Goal: Task Accomplishment & Management: Complete application form

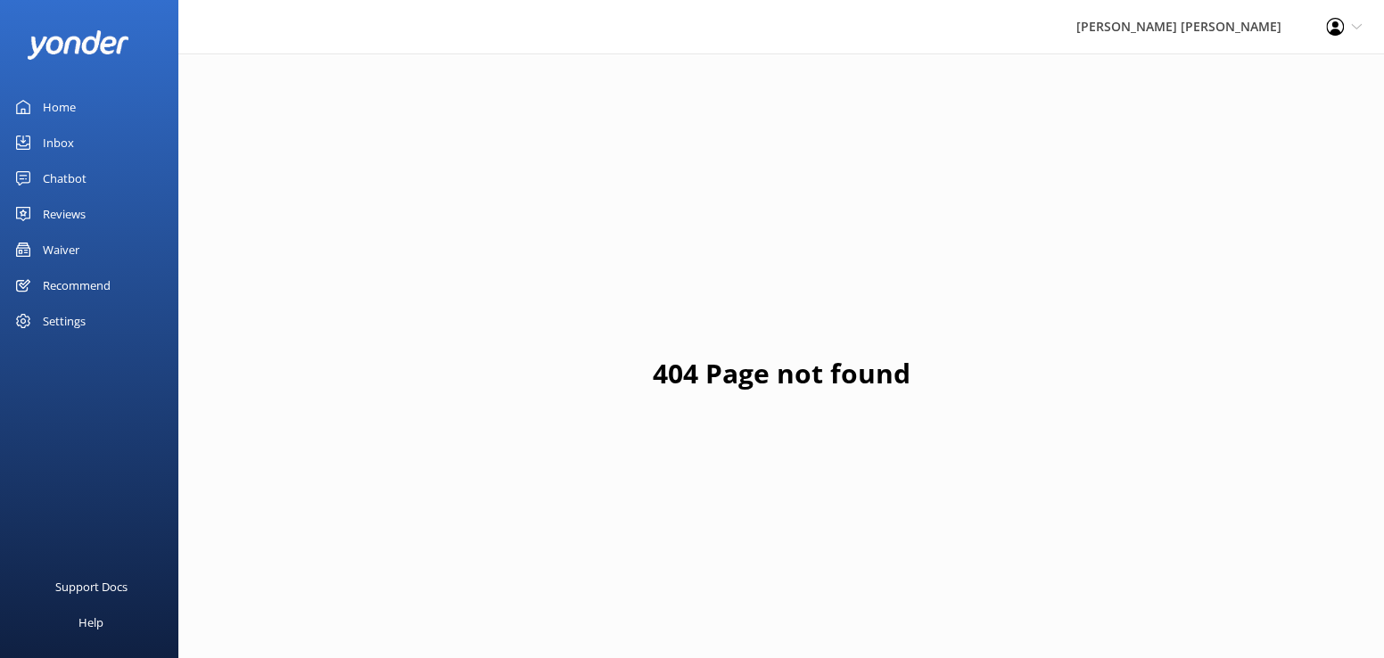
click at [41, 249] on link "Waiver" at bounding box center [89, 250] width 178 height 36
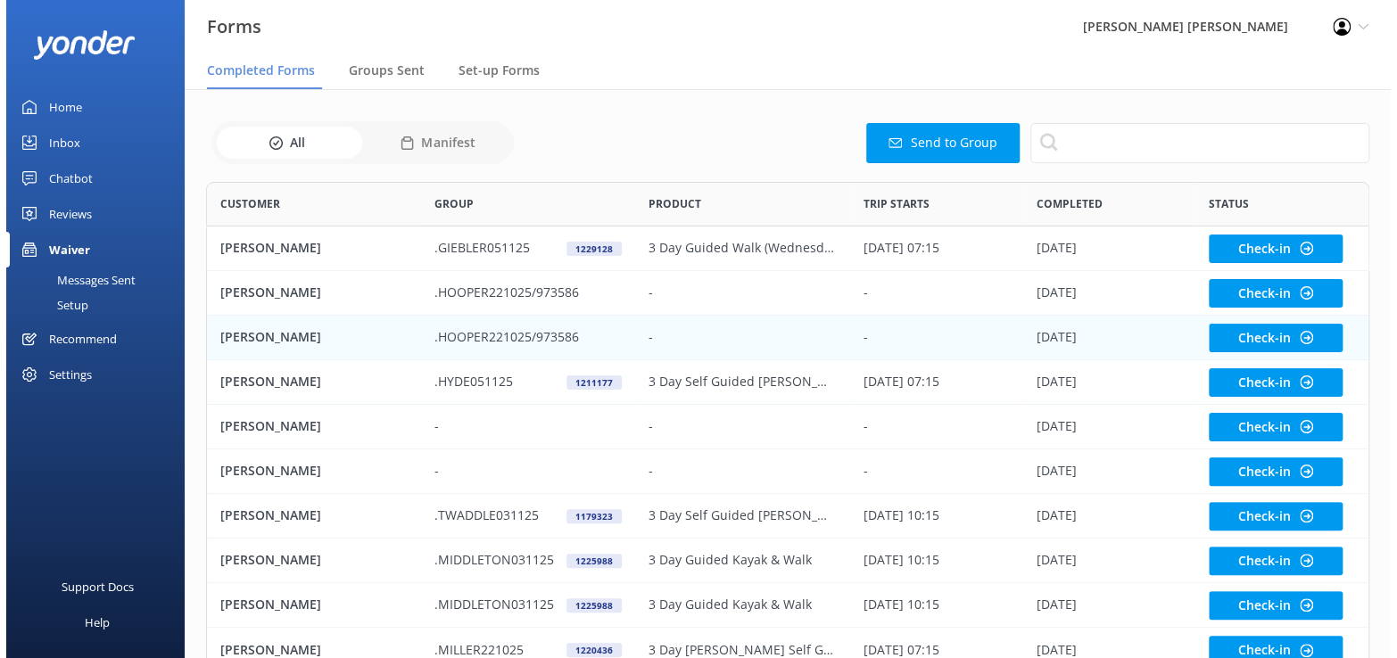
scroll to position [478, 1150]
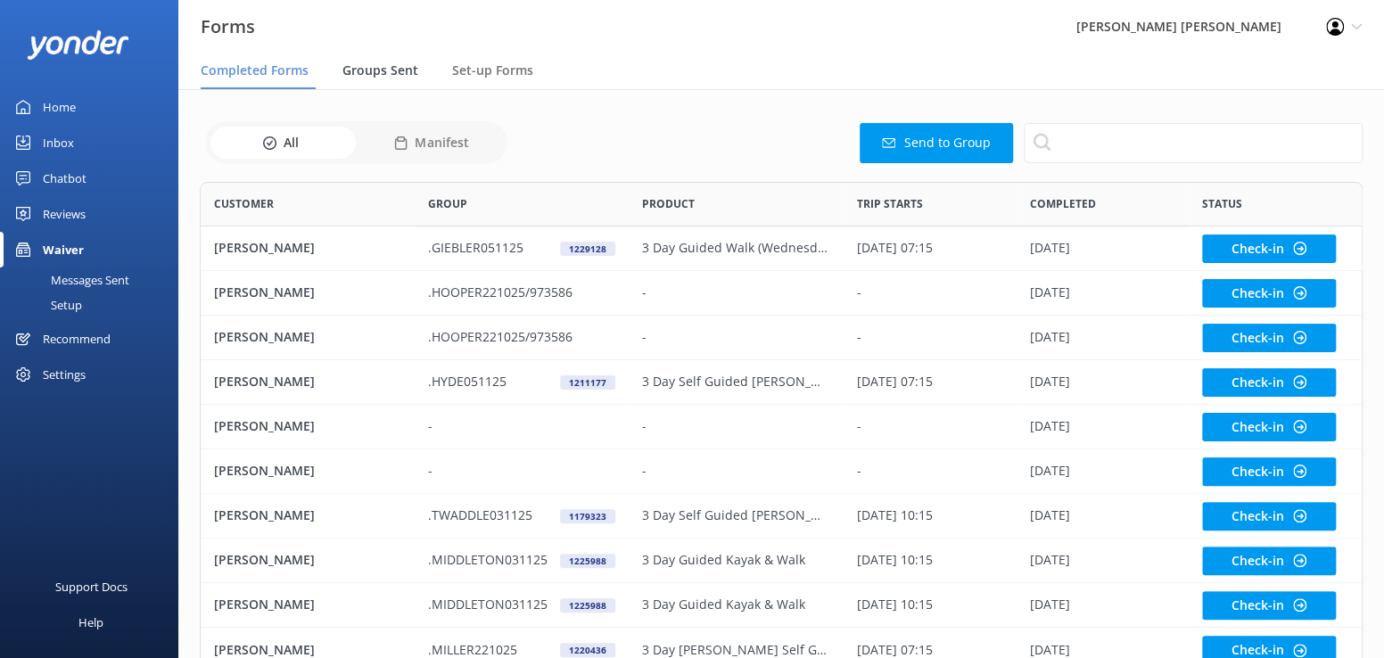
click at [357, 75] on span "Groups Sent" at bounding box center [380, 71] width 76 height 18
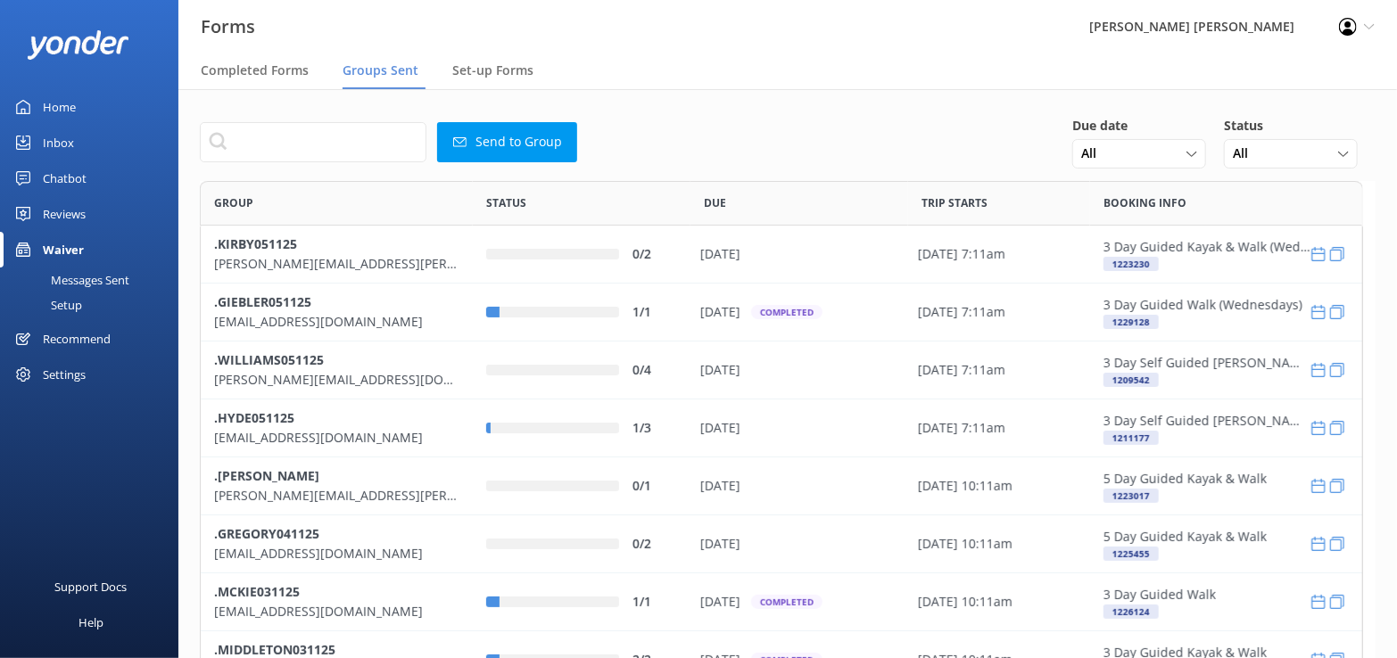
scroll to position [612, 1150]
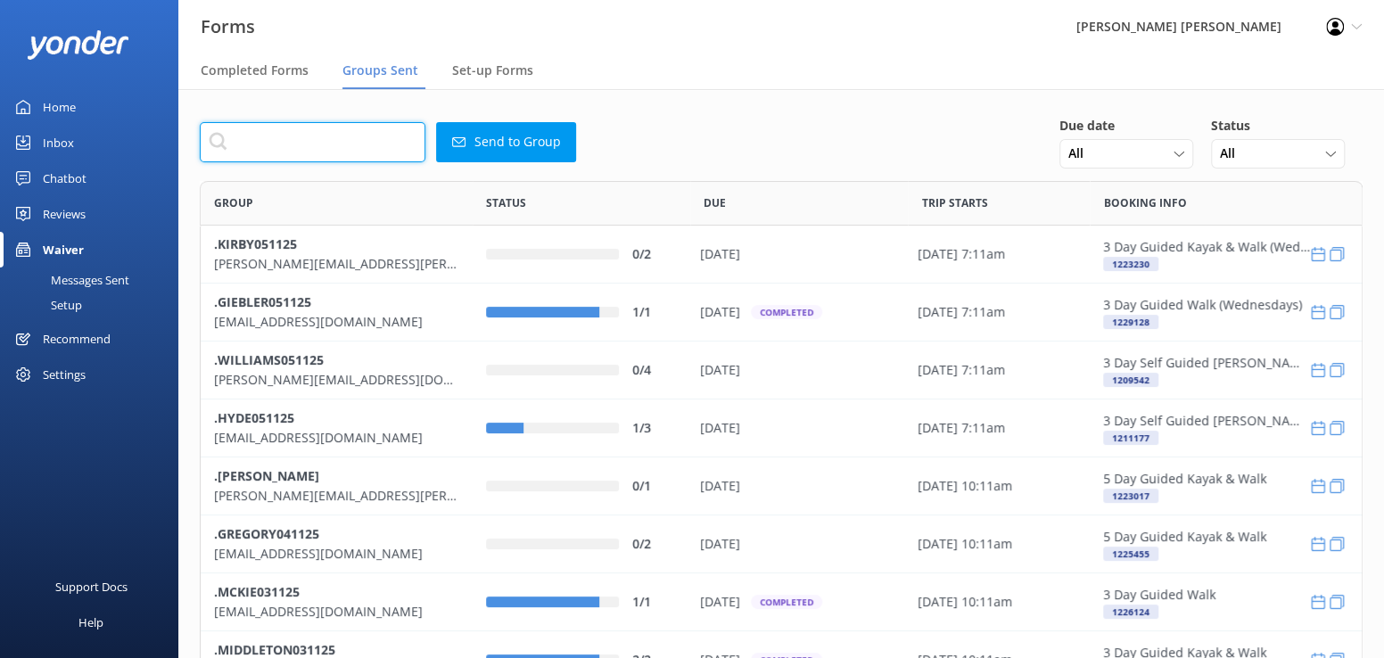
click at [248, 144] on input "text" at bounding box center [313, 142] width 226 height 40
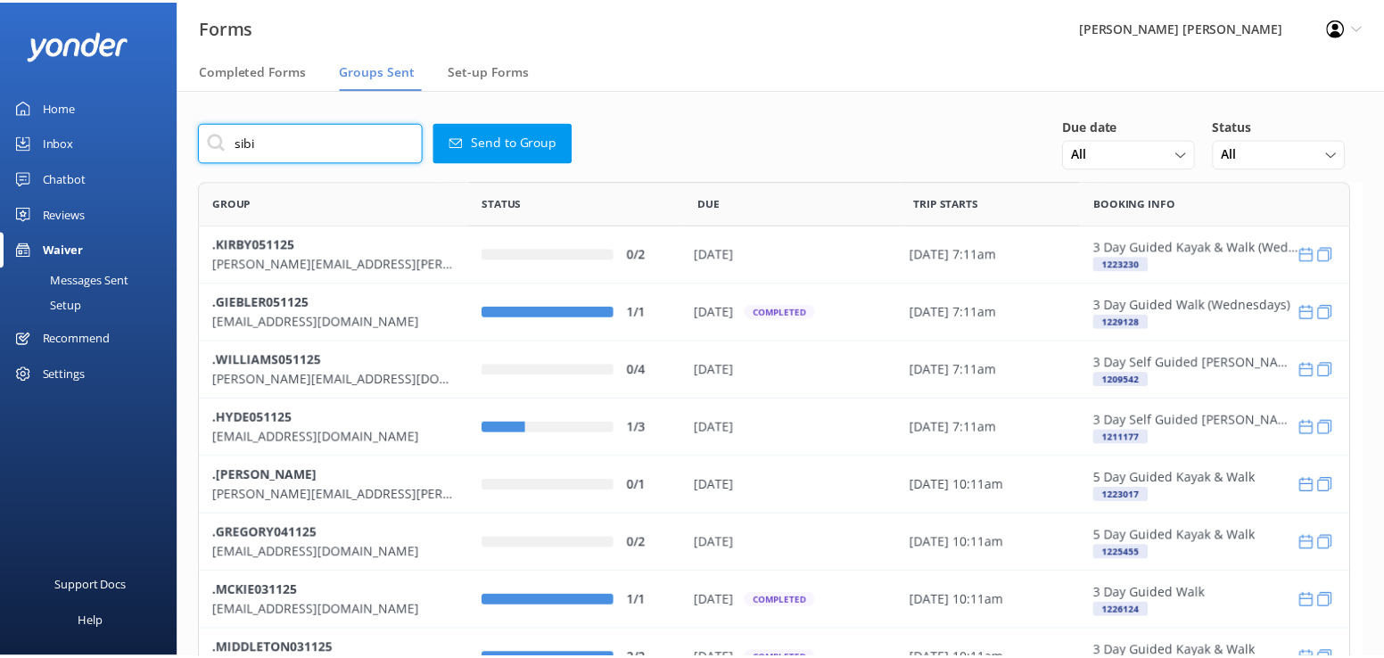
scroll to position [13, 13]
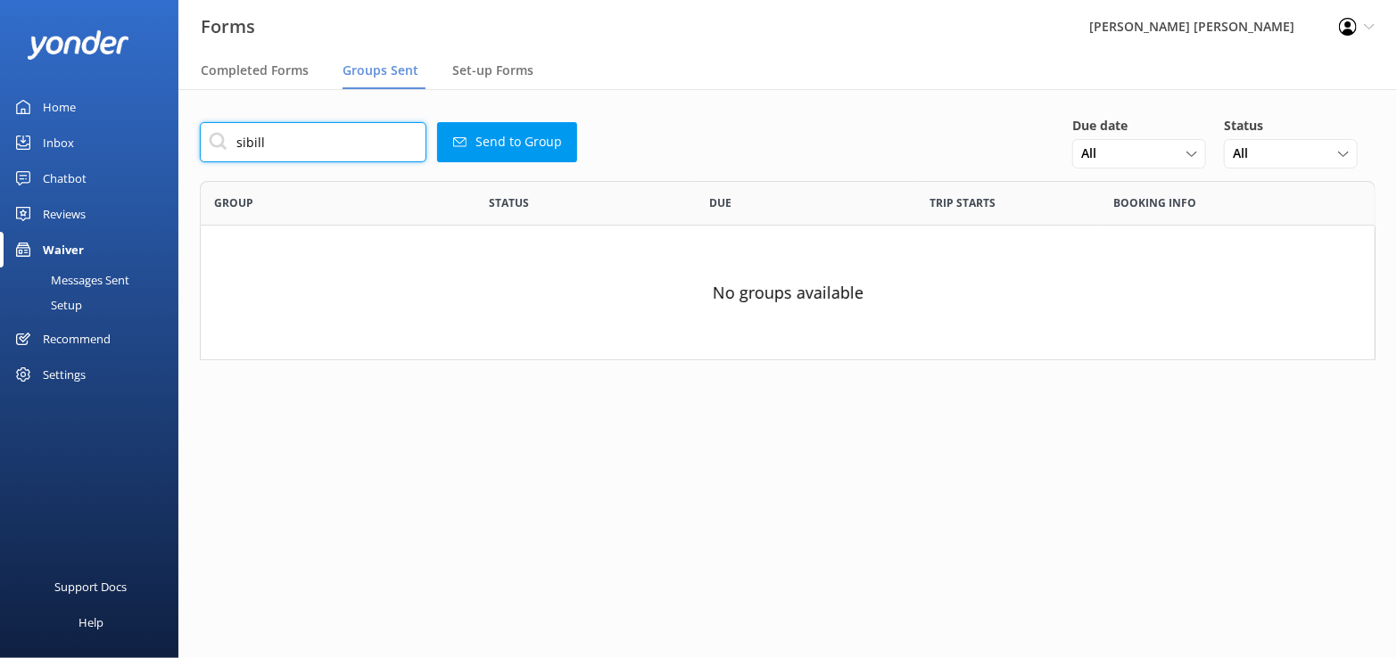
type input "[PERSON_NAME]"
drag, startPoint x: 271, startPoint y: 142, endPoint x: 235, endPoint y: 142, distance: 35.7
click at [235, 142] on input "[PERSON_NAME]" at bounding box center [313, 142] width 227 height 40
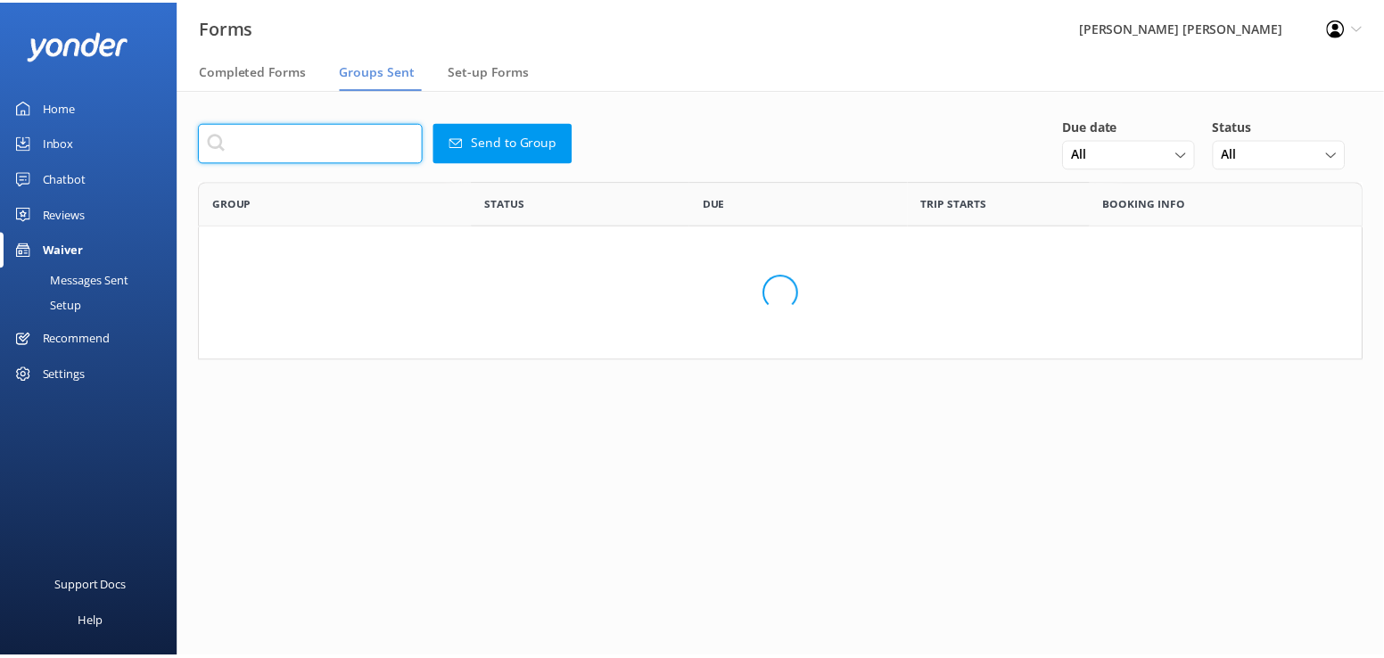
scroll to position [612, 1150]
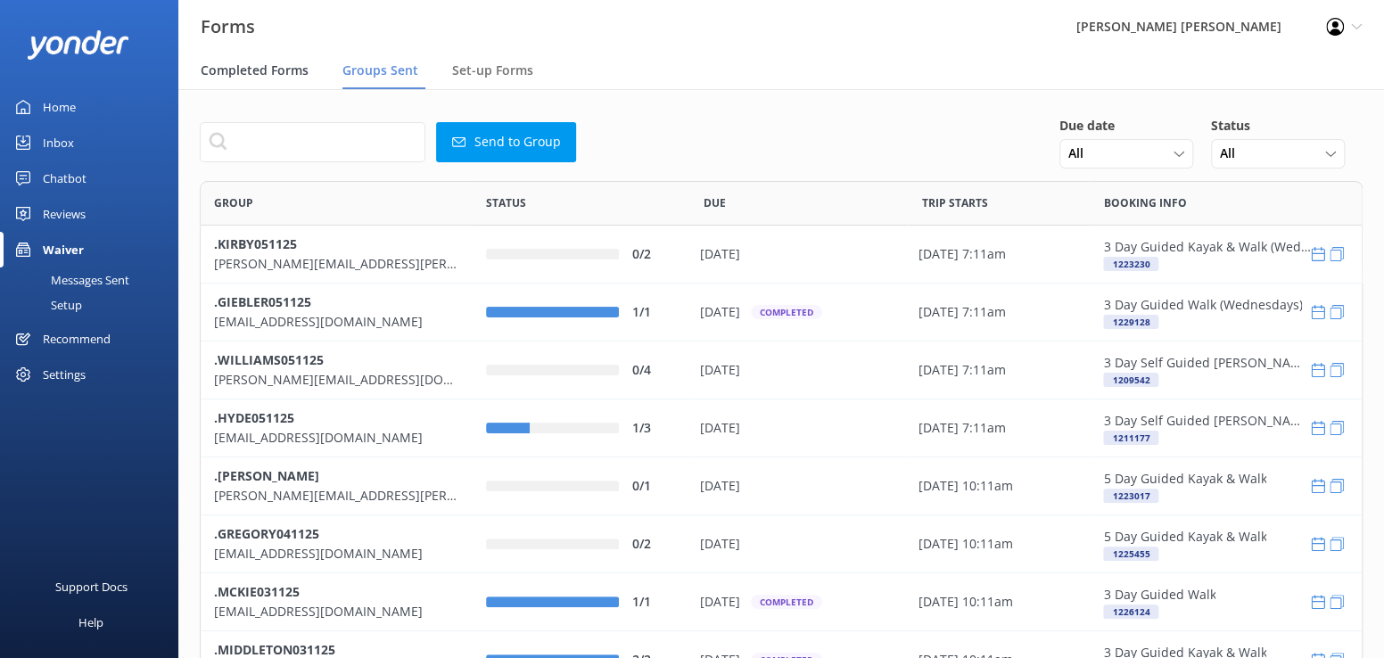
click at [251, 70] on span "Completed Forms" at bounding box center [255, 71] width 108 height 18
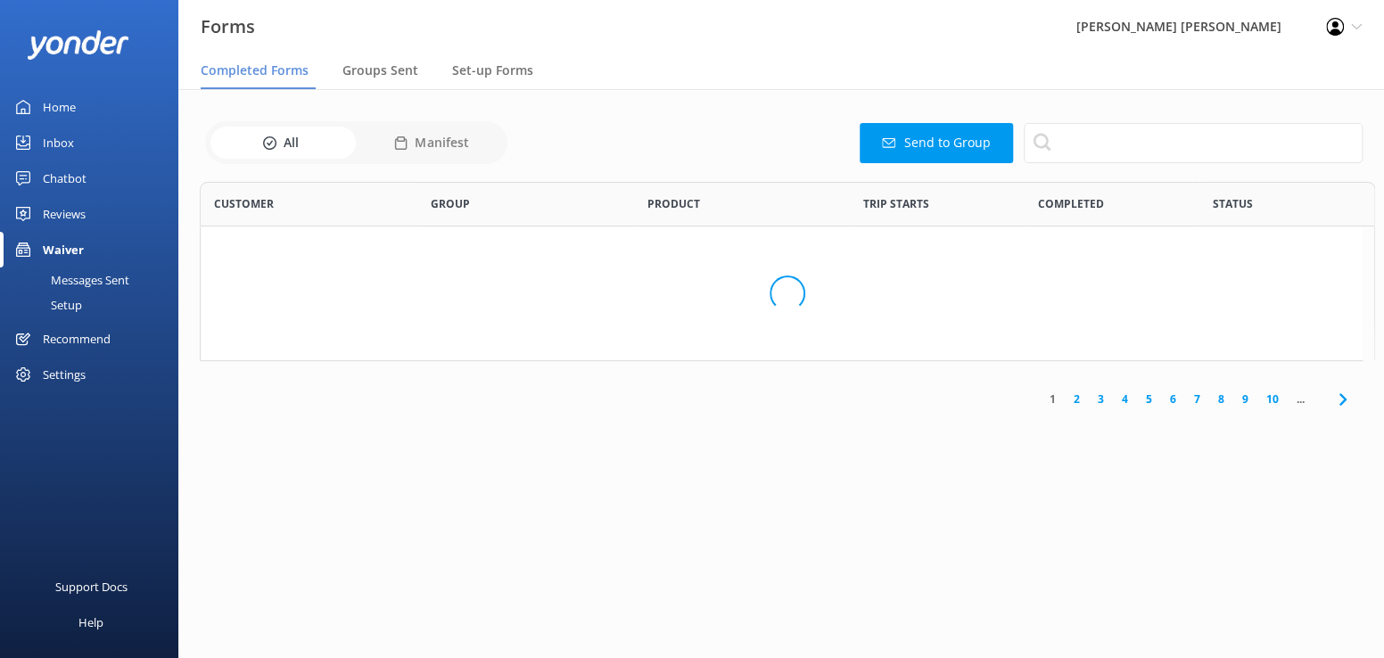
scroll to position [478, 1150]
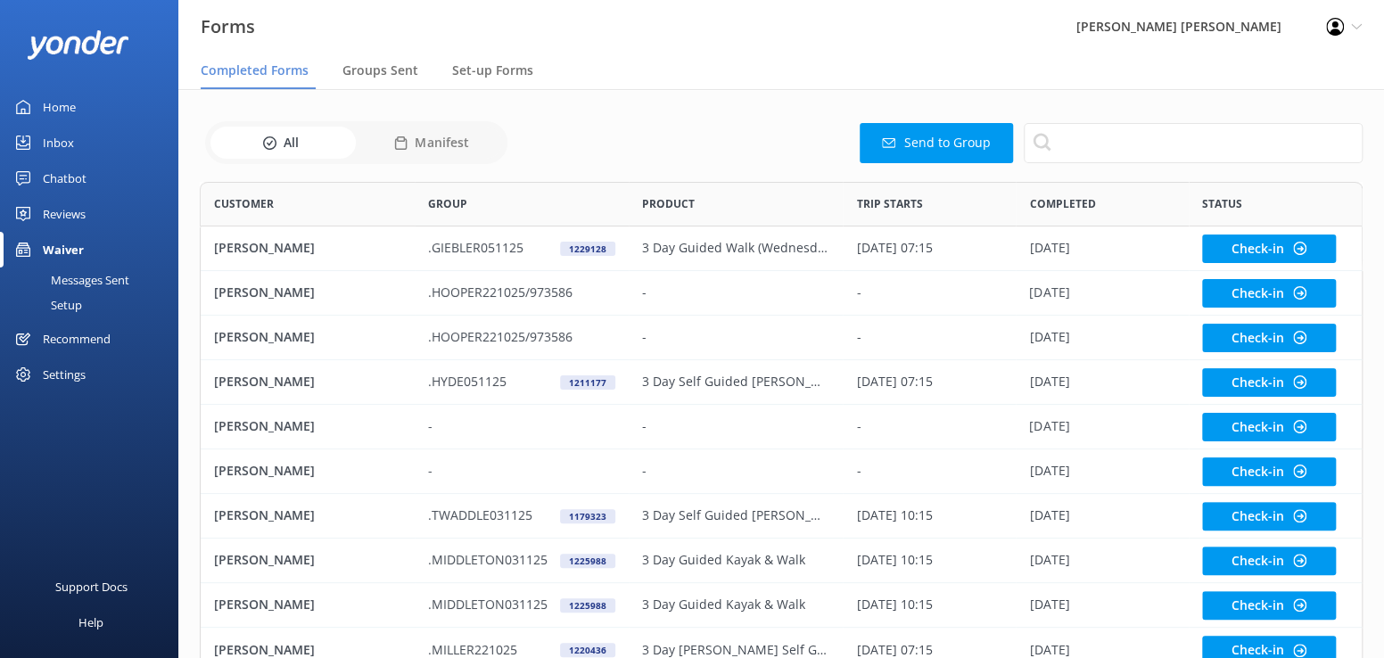
click at [944, 147] on button "Send to Group" at bounding box center [936, 143] width 153 height 40
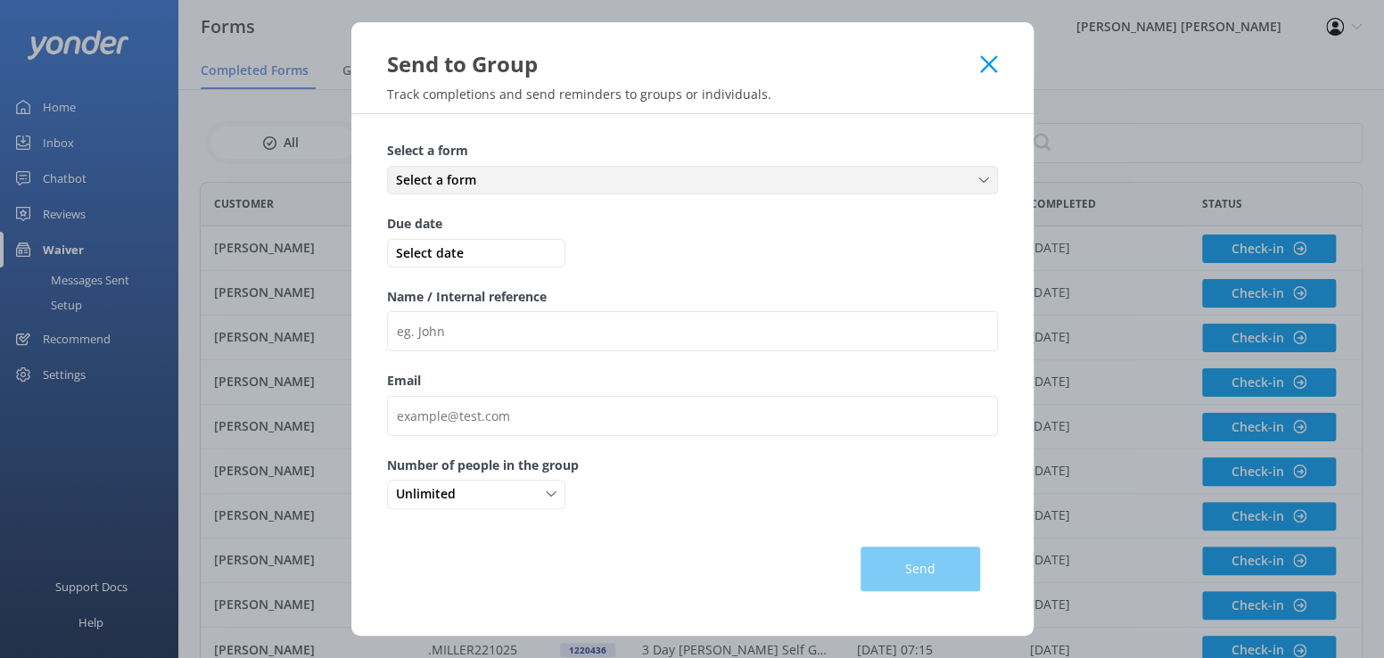
click at [979, 179] on use at bounding box center [983, 179] width 10 height 5
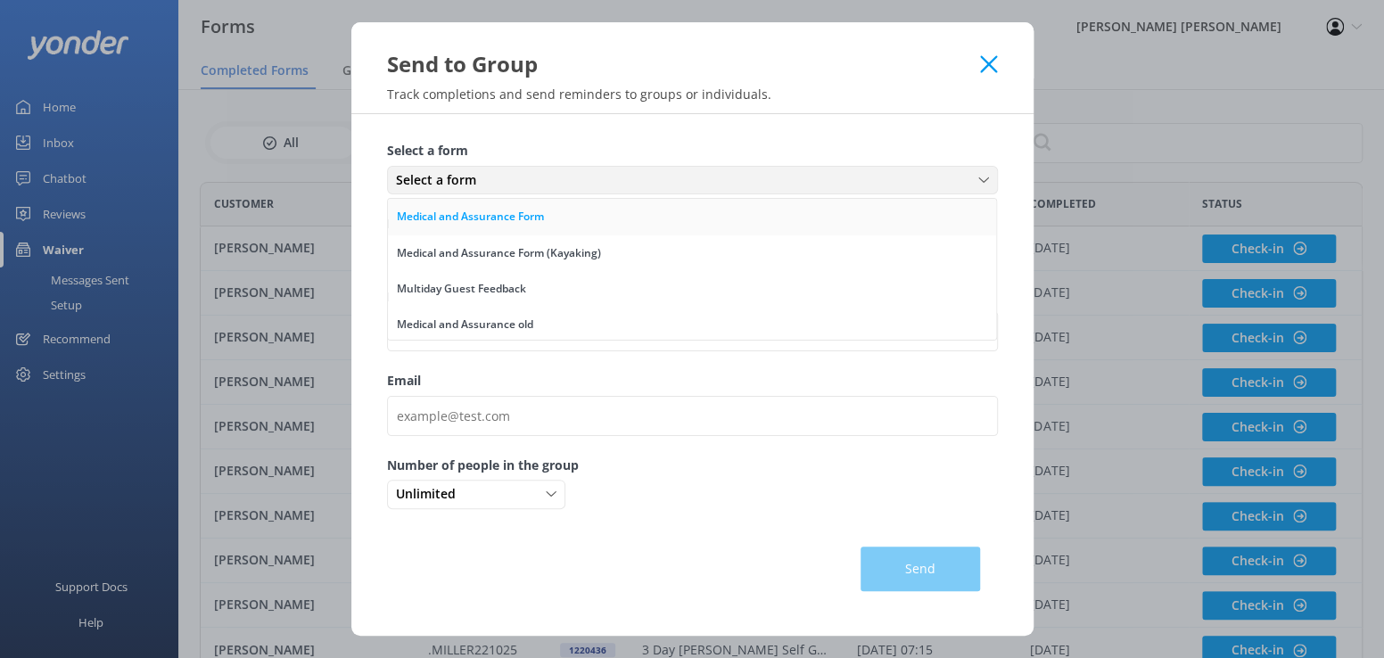
click at [507, 220] on div "Medical and Assurance Form" at bounding box center [470, 217] width 147 height 18
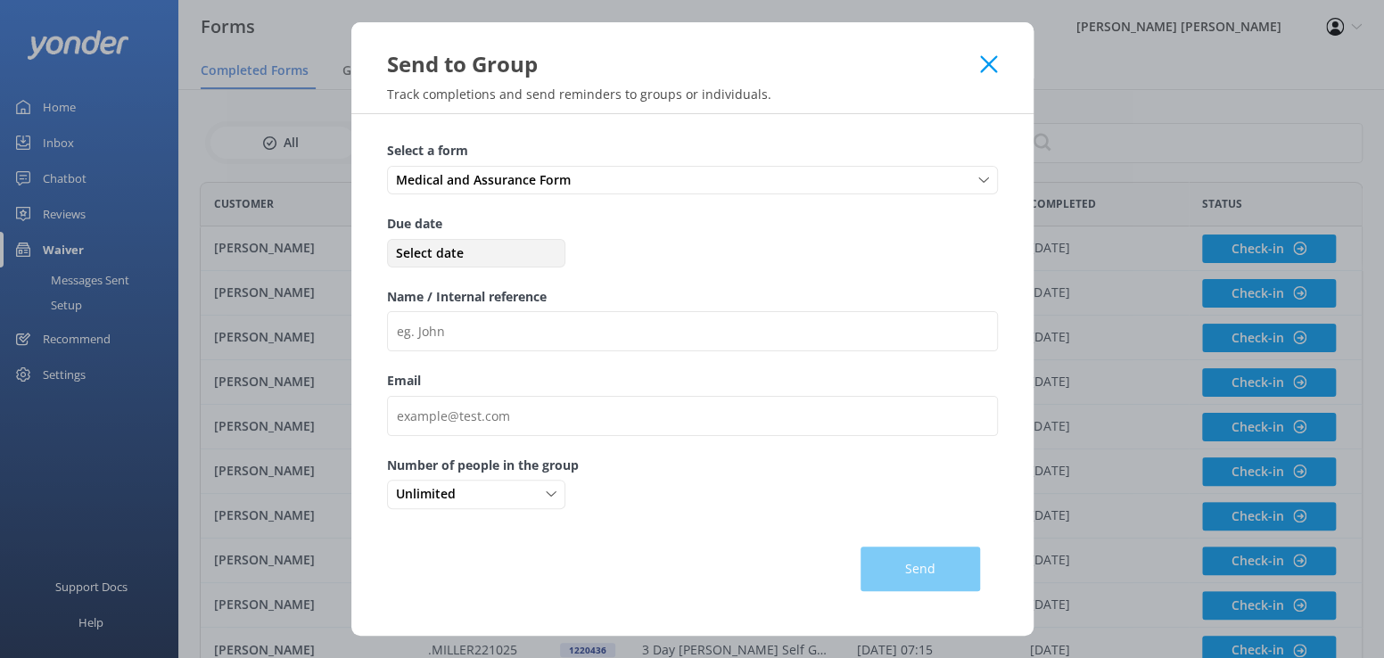
click at [416, 251] on span "Select date" at bounding box center [475, 253] width 169 height 20
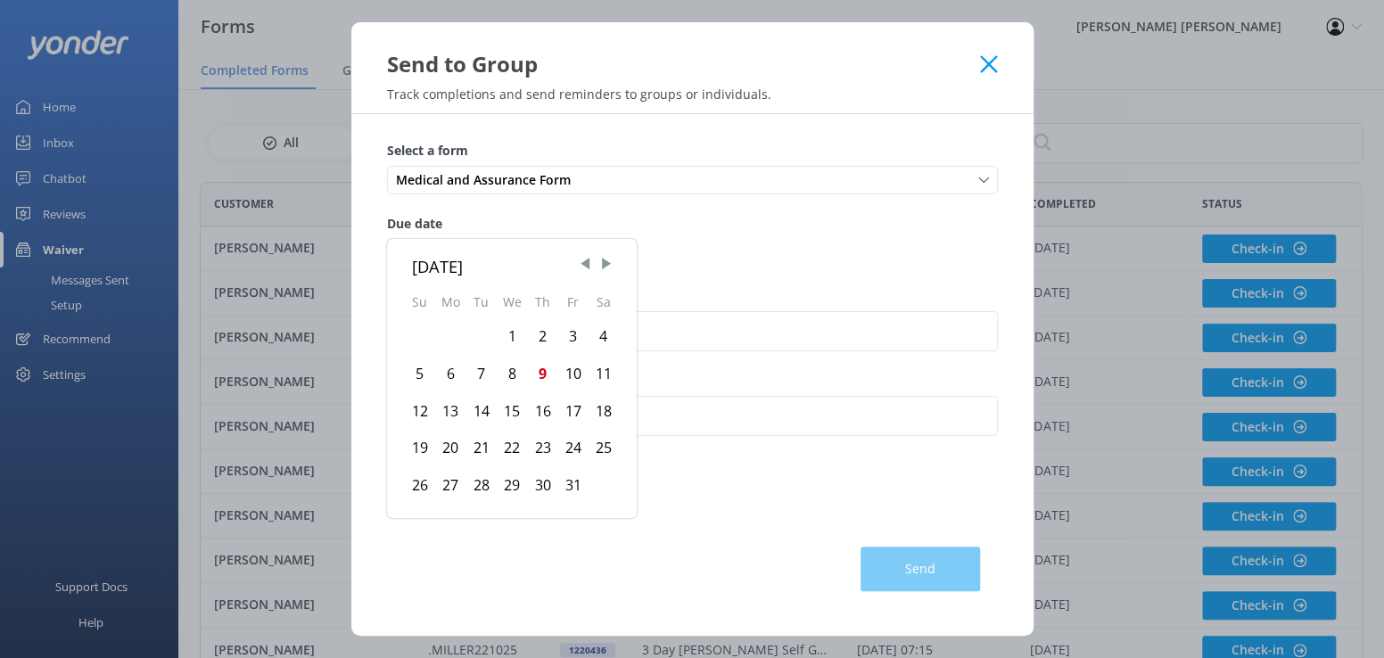
click at [448, 452] on div "20" at bounding box center [450, 448] width 31 height 37
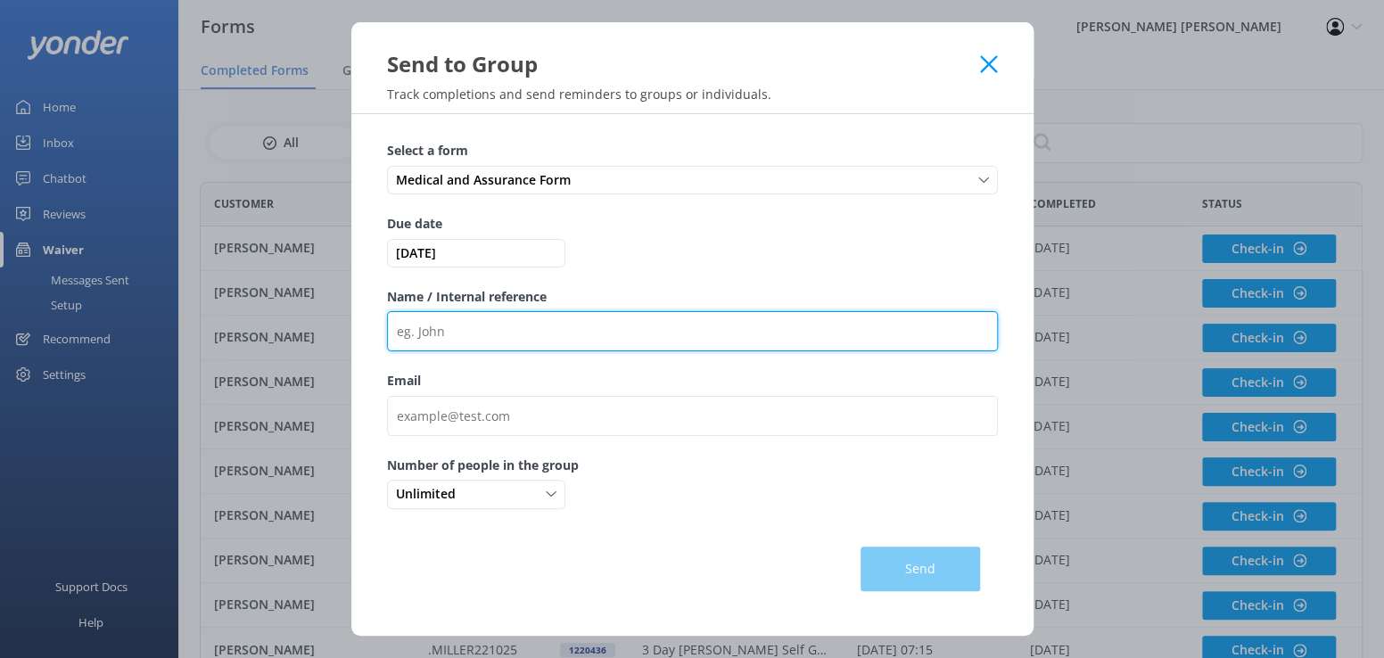
click at [397, 328] on input "Name / Internal reference" at bounding box center [692, 331] width 611 height 40
type input ".SIBILLE071125/979717"
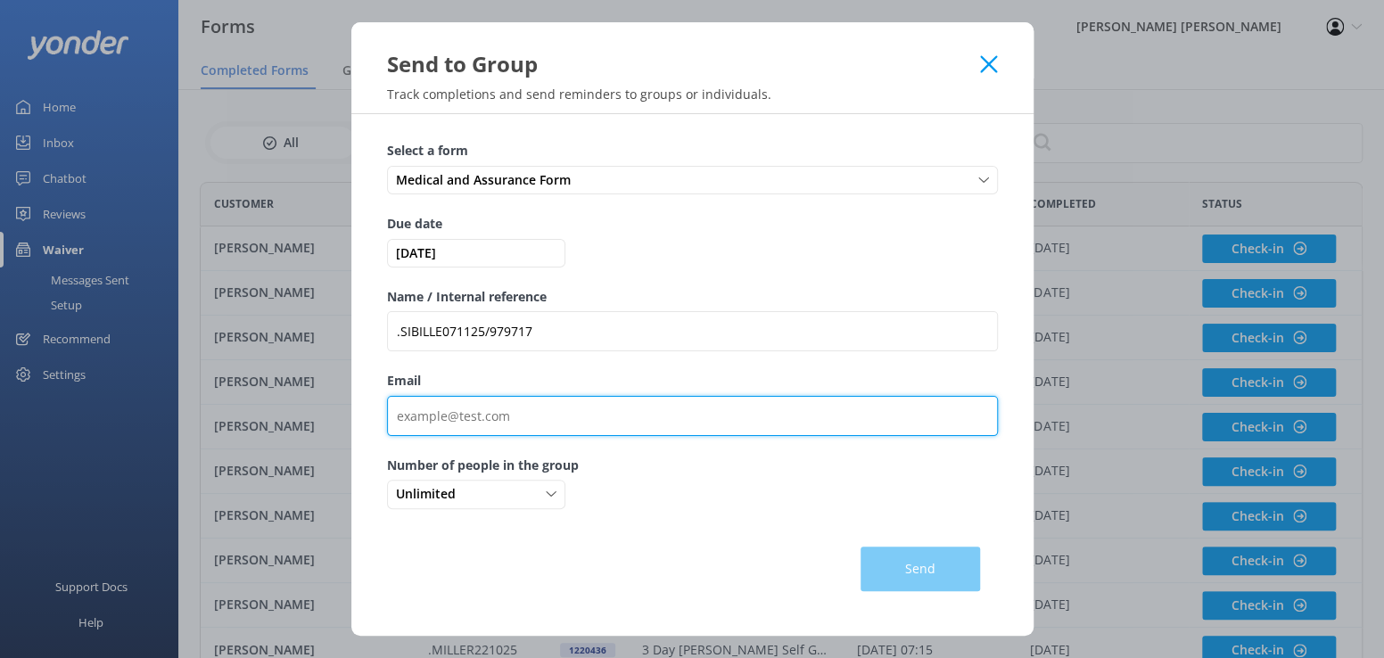
click at [532, 415] on input "Email" at bounding box center [692, 416] width 611 height 40
click at [399, 415] on input "Email" at bounding box center [692, 416] width 611 height 40
paste input "[PERSON_NAME][EMAIL_ADDRESS][DOMAIN_NAME]"
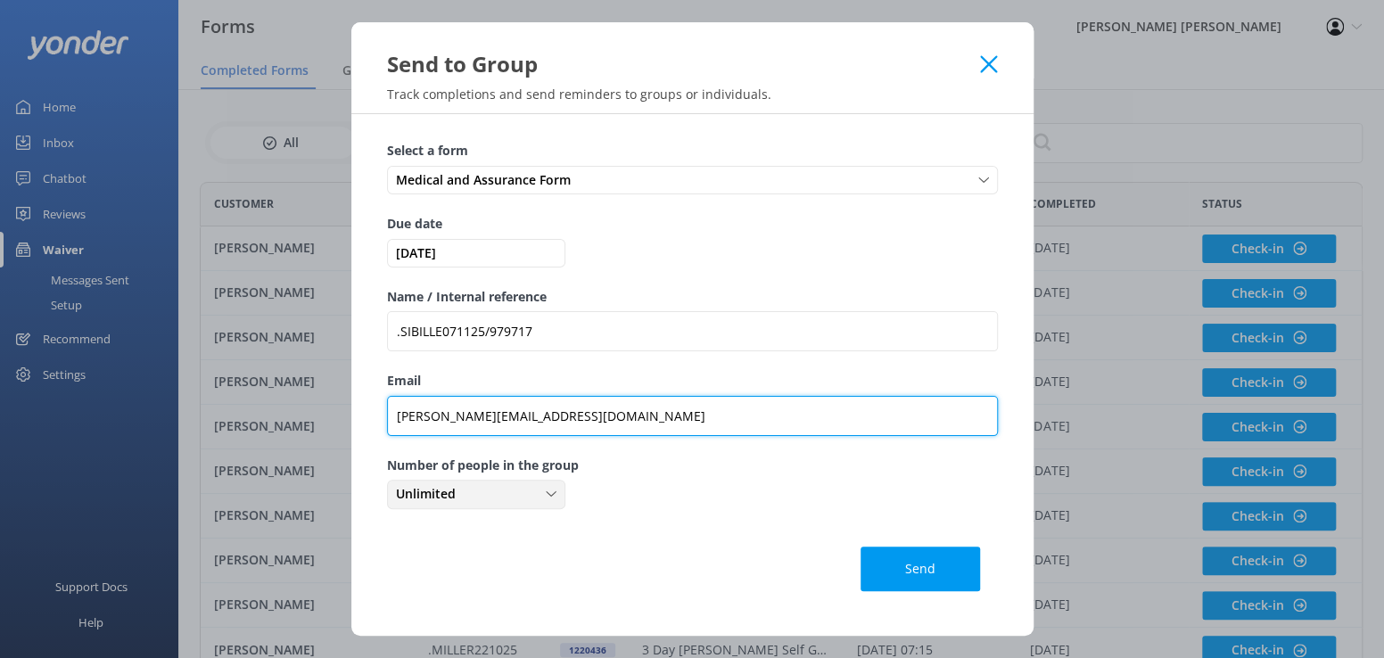
type input "[PERSON_NAME][EMAIL_ADDRESS][DOMAIN_NAME]"
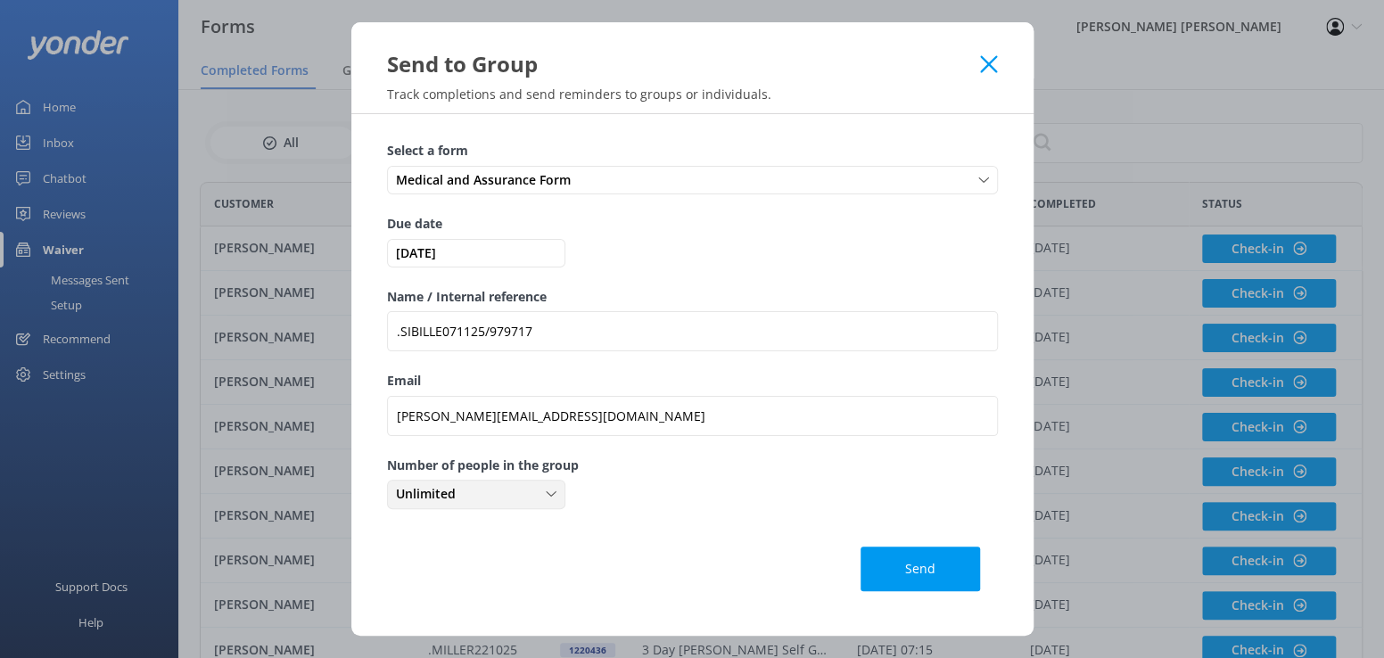
click at [553, 493] on use at bounding box center [551, 493] width 10 height 5
click at [401, 600] on div "2" at bounding box center [400, 603] width 6 height 18
click at [933, 561] on button "Send" at bounding box center [920, 569] width 119 height 45
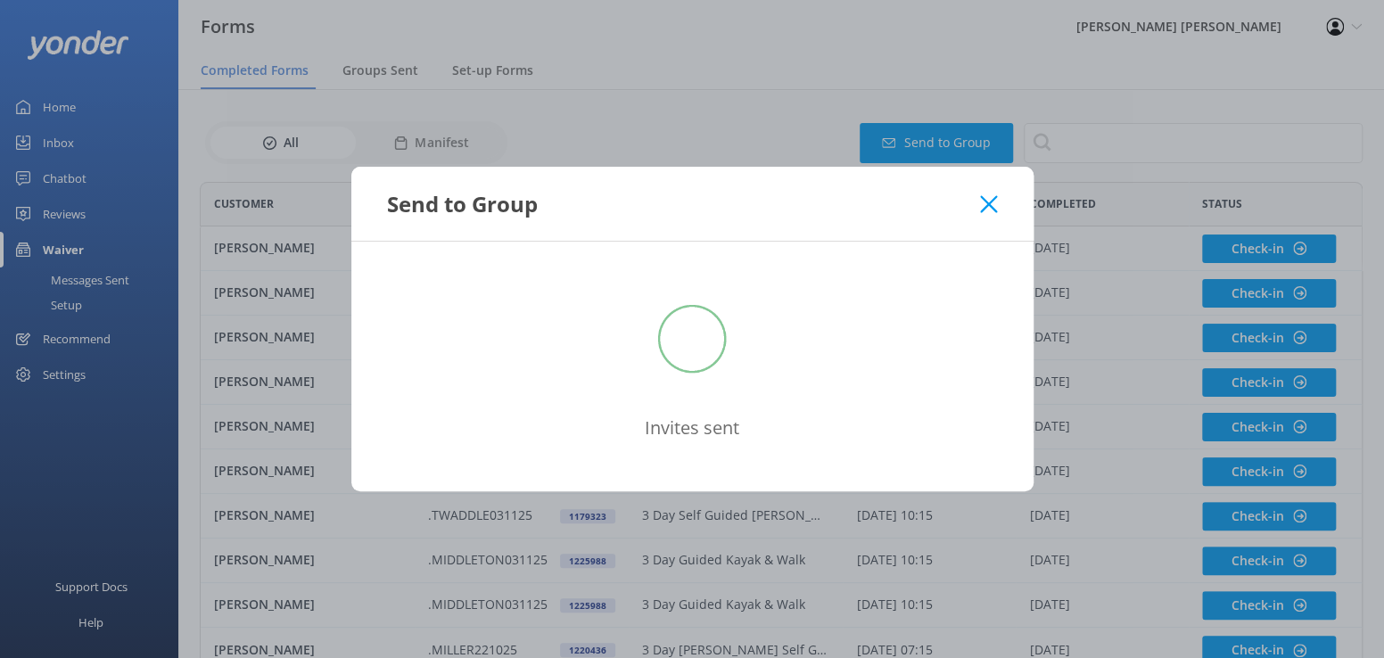
click at [988, 204] on use at bounding box center [988, 203] width 17 height 17
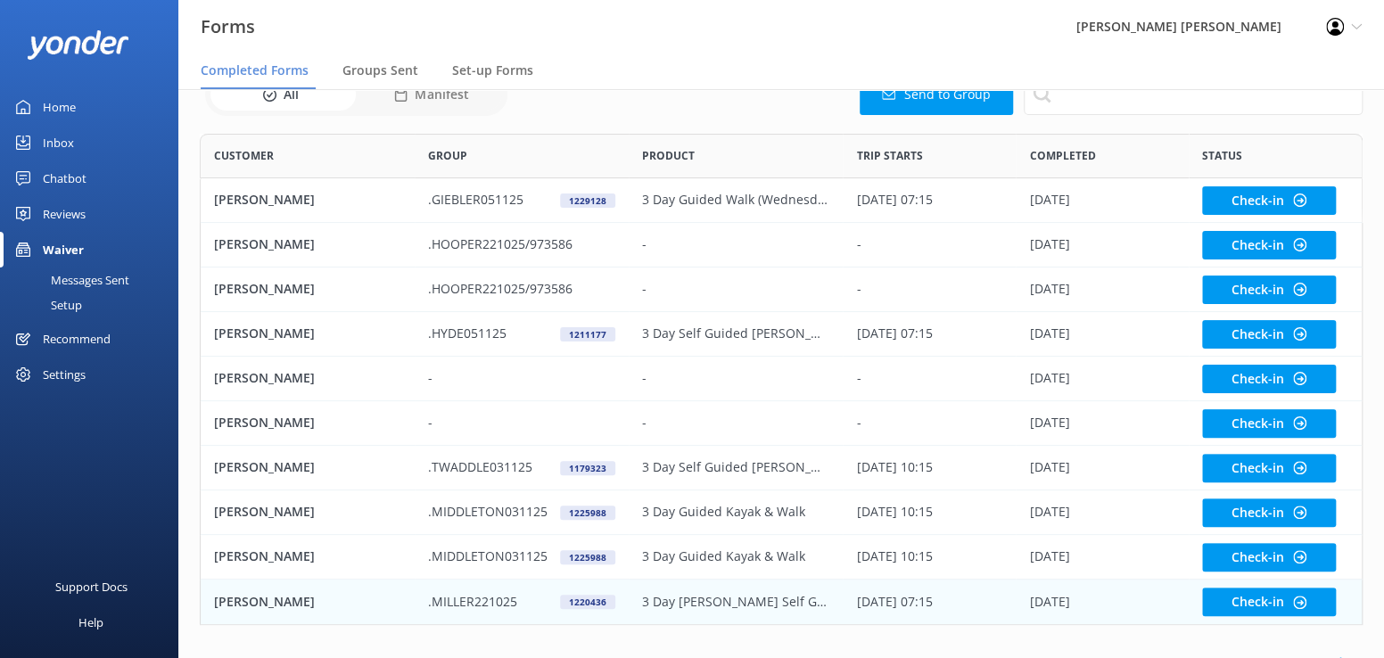
scroll to position [108, 0]
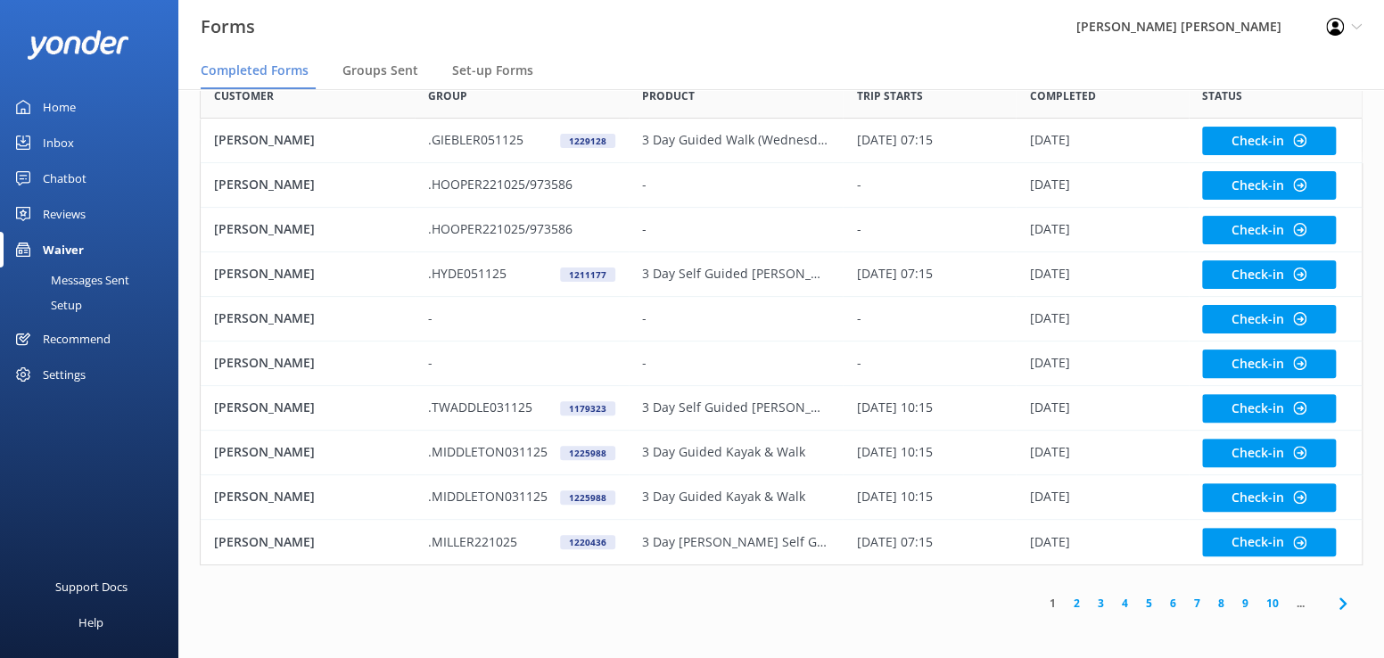
click at [1075, 602] on link "2" at bounding box center [1077, 603] width 24 height 17
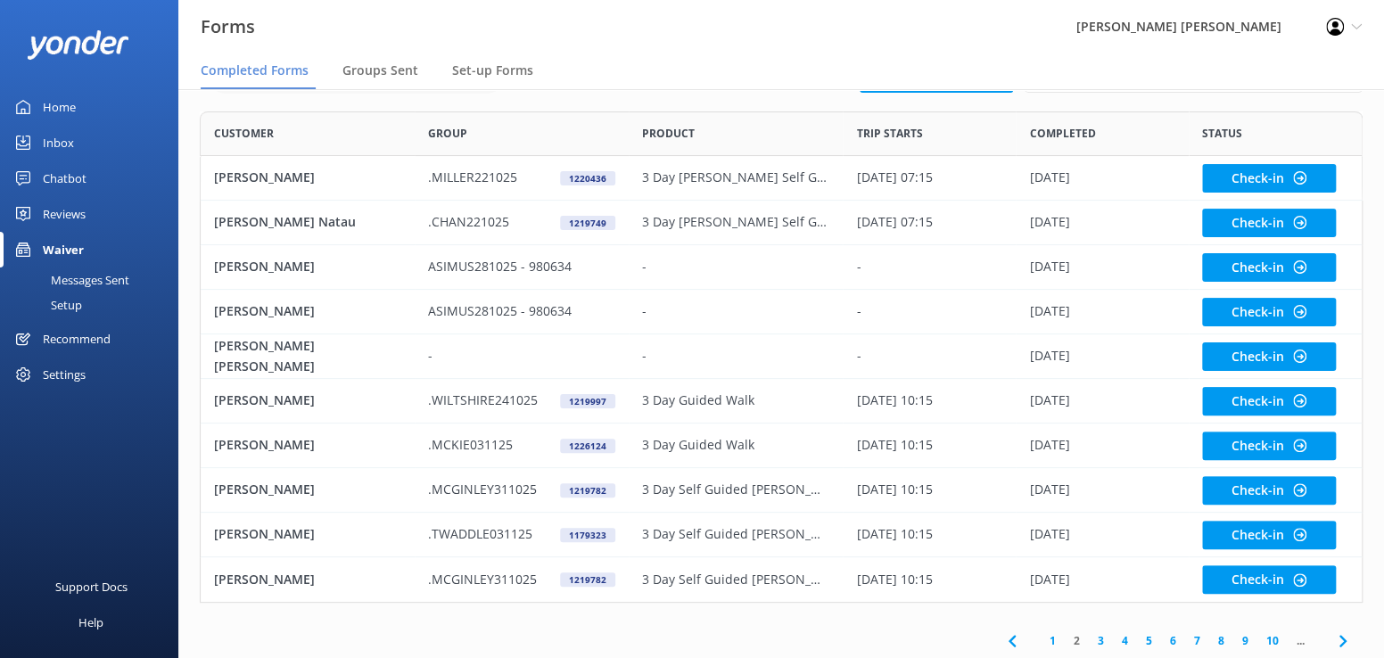
scroll to position [108, 0]
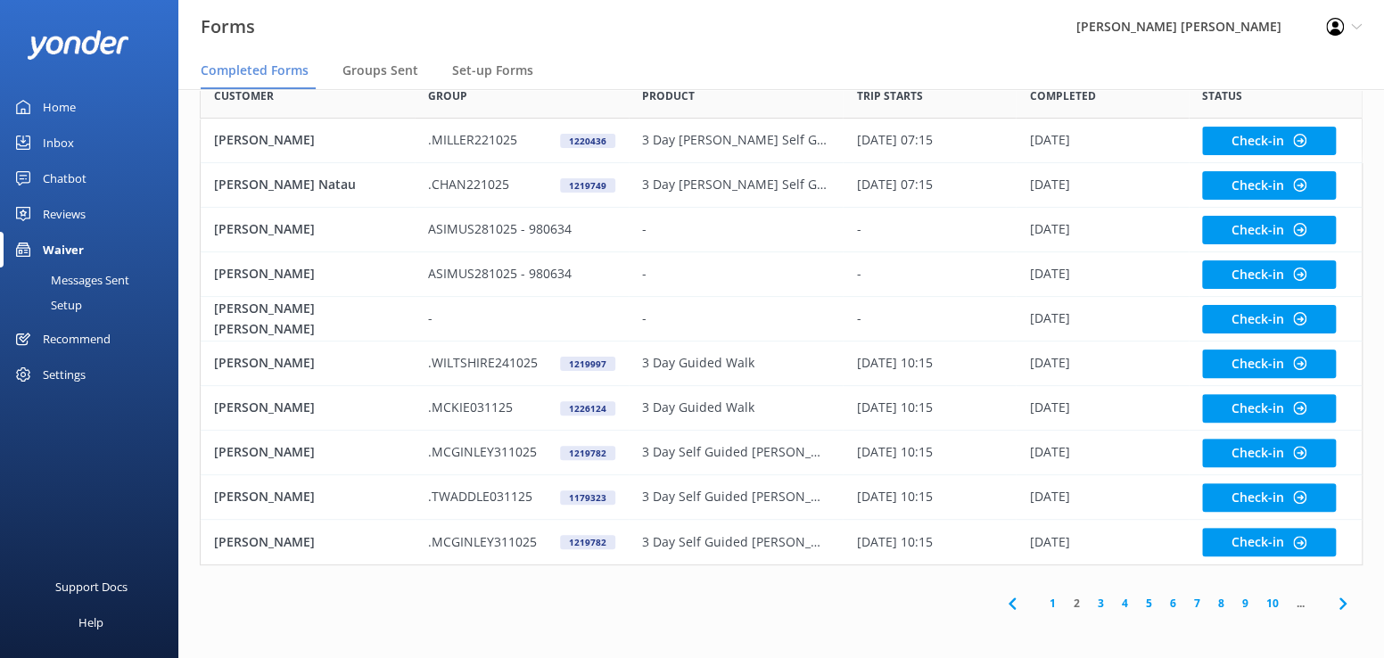
click at [1095, 601] on link "3" at bounding box center [1101, 603] width 24 height 17
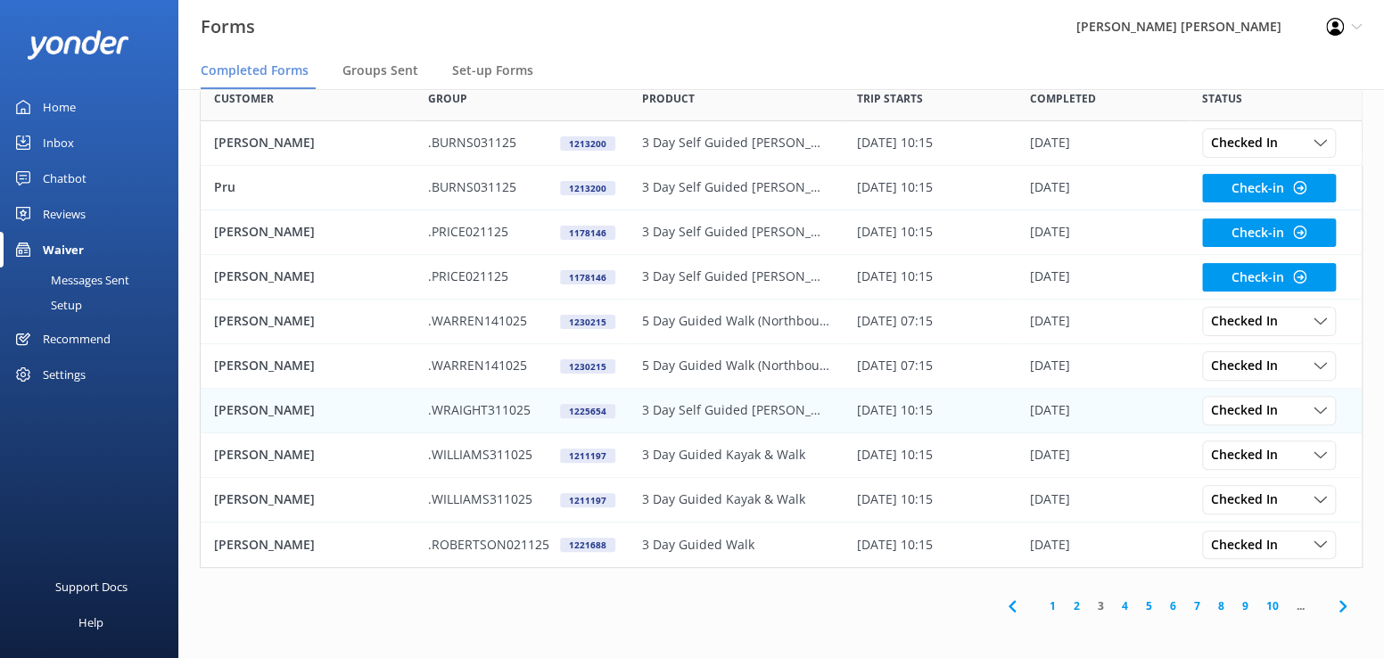
scroll to position [108, 0]
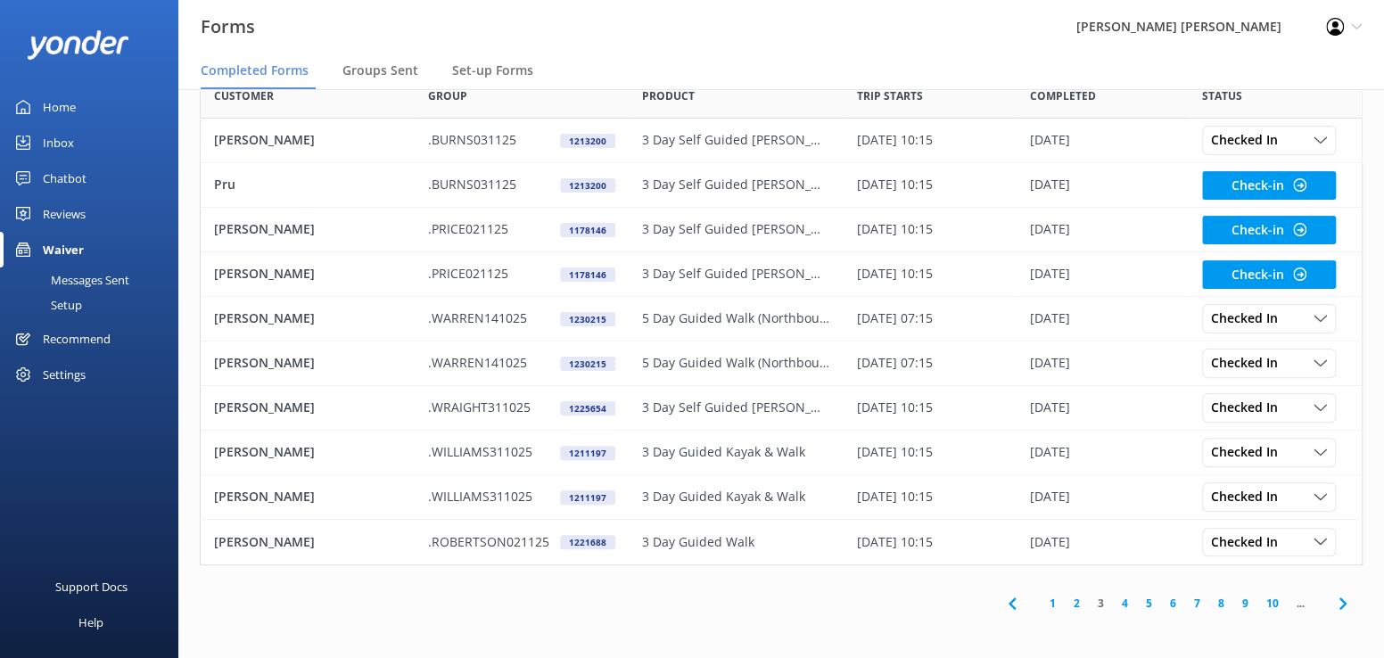
click at [1123, 603] on link "4" at bounding box center [1125, 603] width 24 height 17
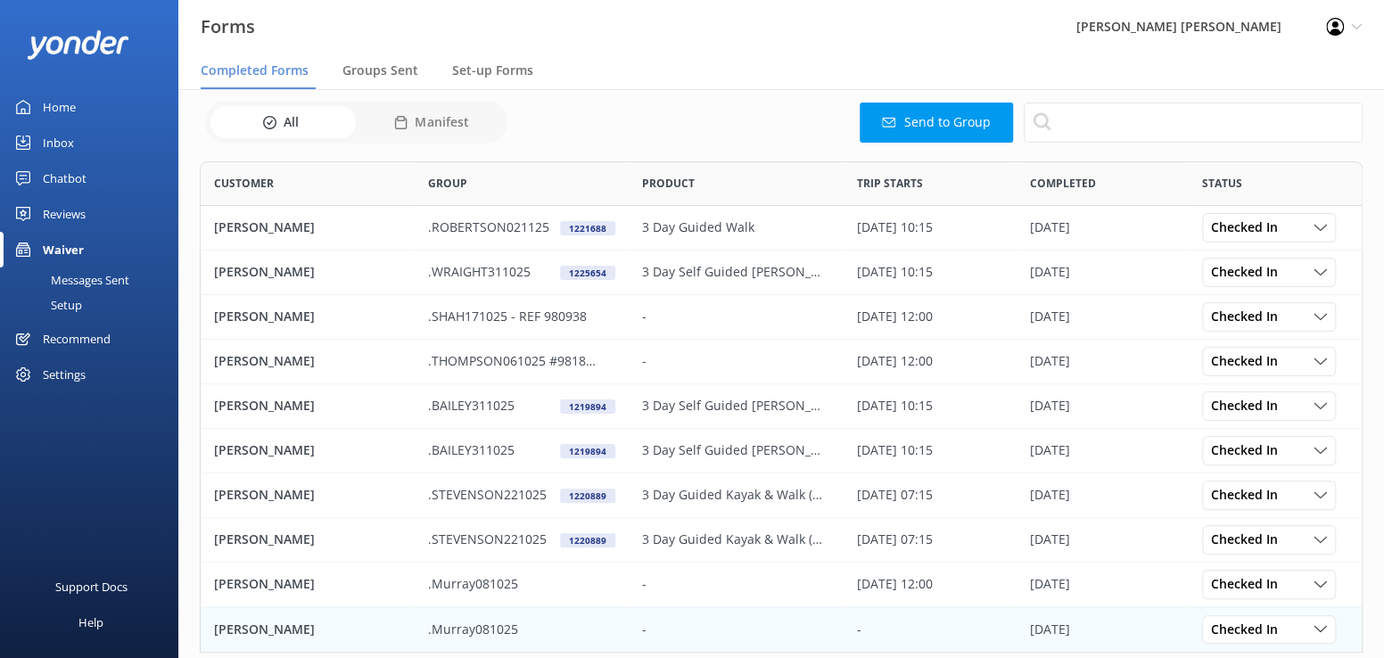
scroll to position [108, 0]
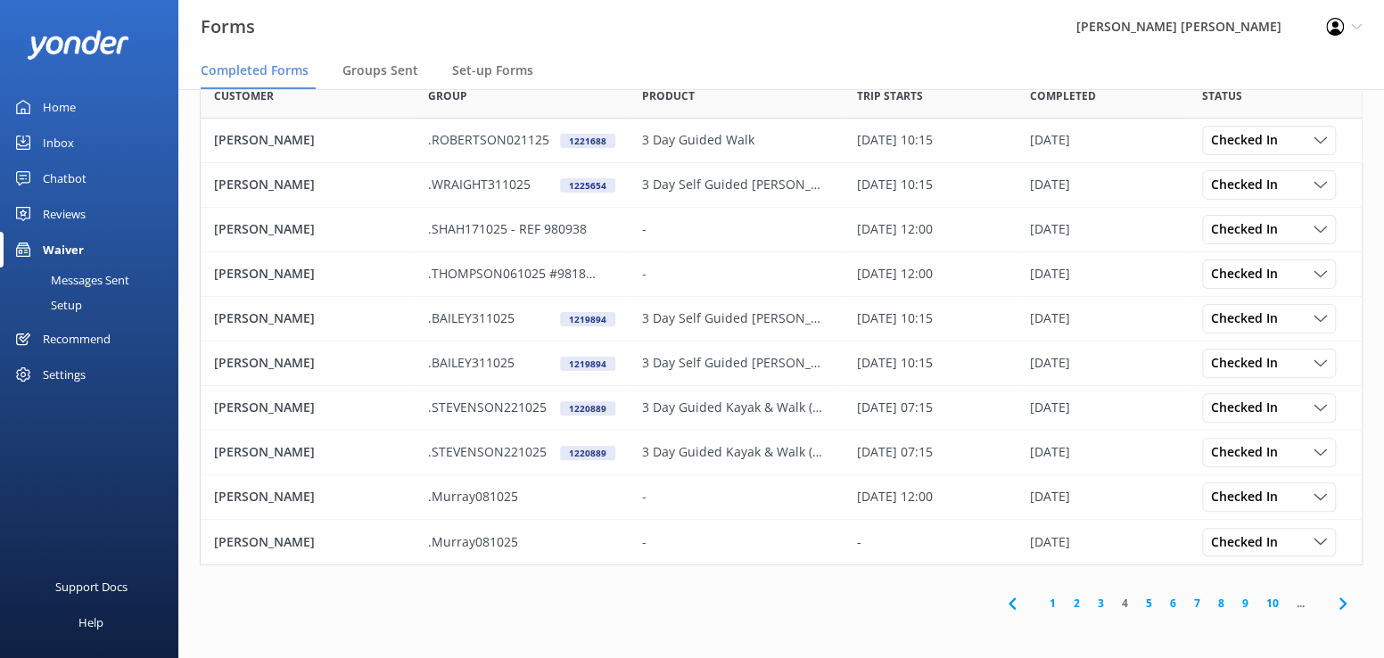
click at [54, 138] on div "Inbox" at bounding box center [58, 143] width 31 height 36
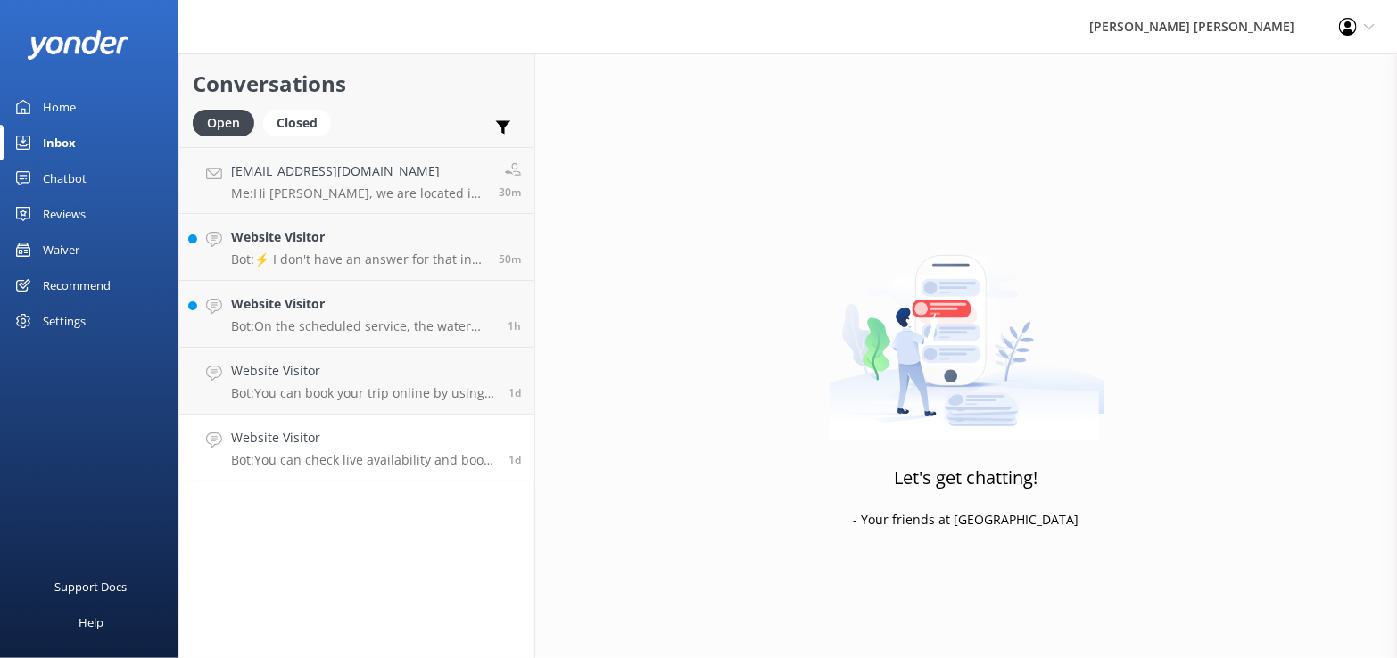
click at [418, 466] on p "Bot: You can check live availability and book the 5 Day Guided Walk online at […" at bounding box center [363, 460] width 264 height 16
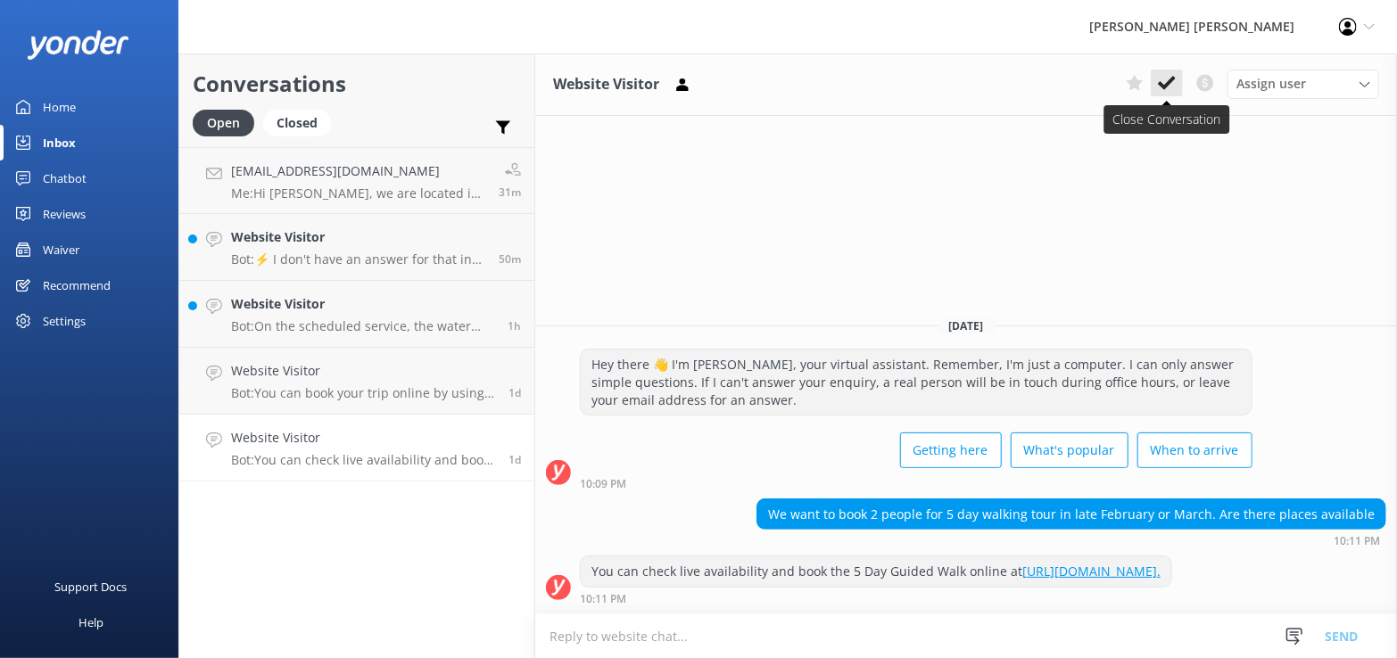
click at [1162, 81] on icon at bounding box center [1167, 83] width 18 height 18
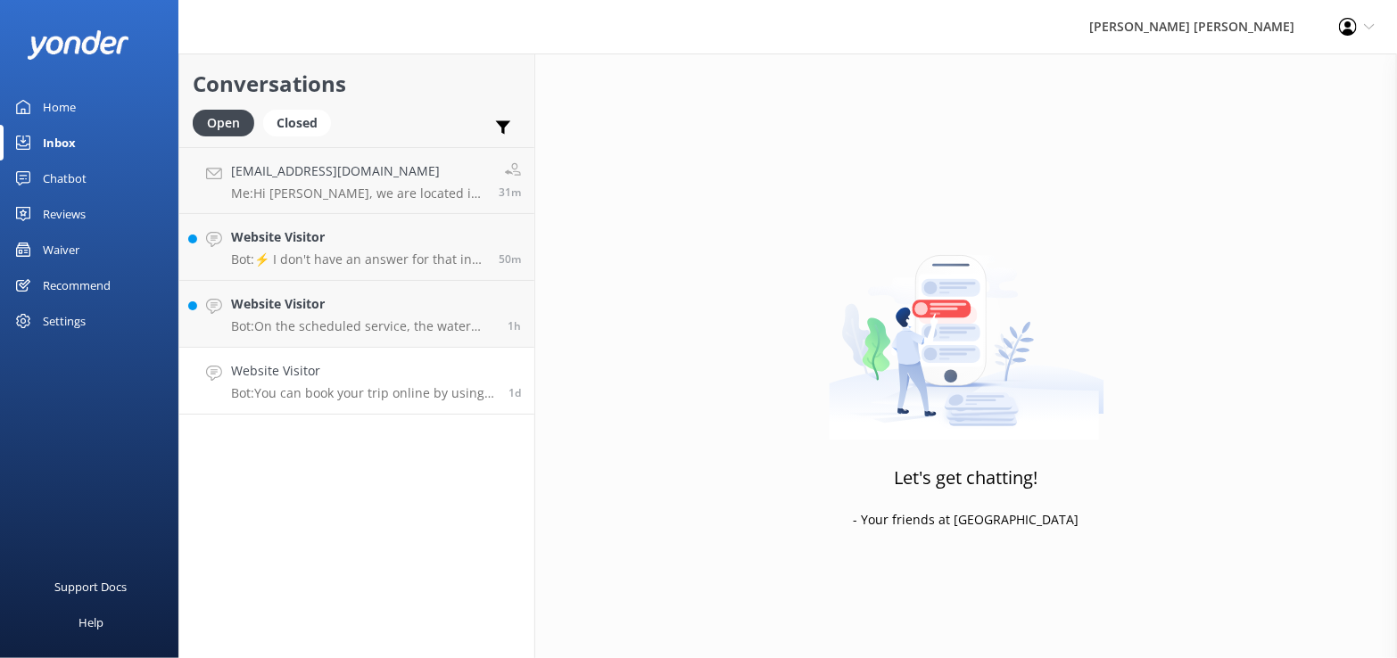
click at [341, 387] on p "Bot: You can book your trip online by using our Multiday Trip Finder at [URL][D…" at bounding box center [363, 393] width 264 height 16
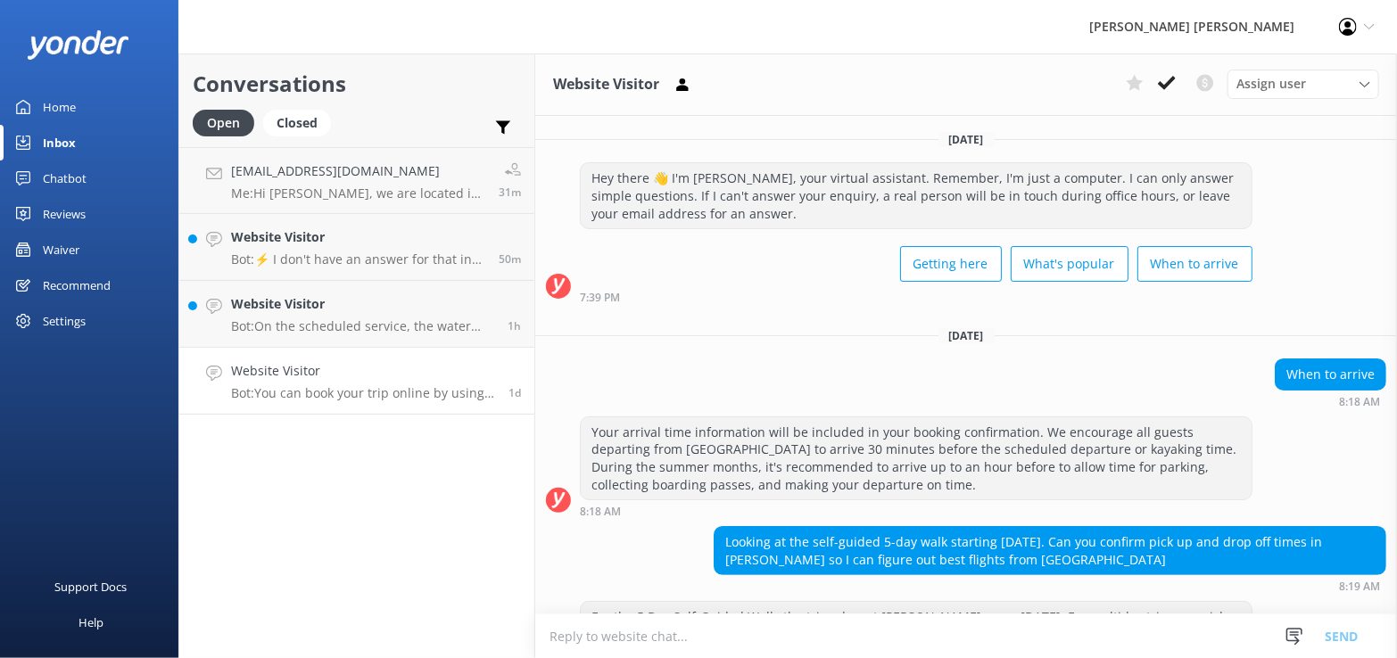
scroll to position [243, 0]
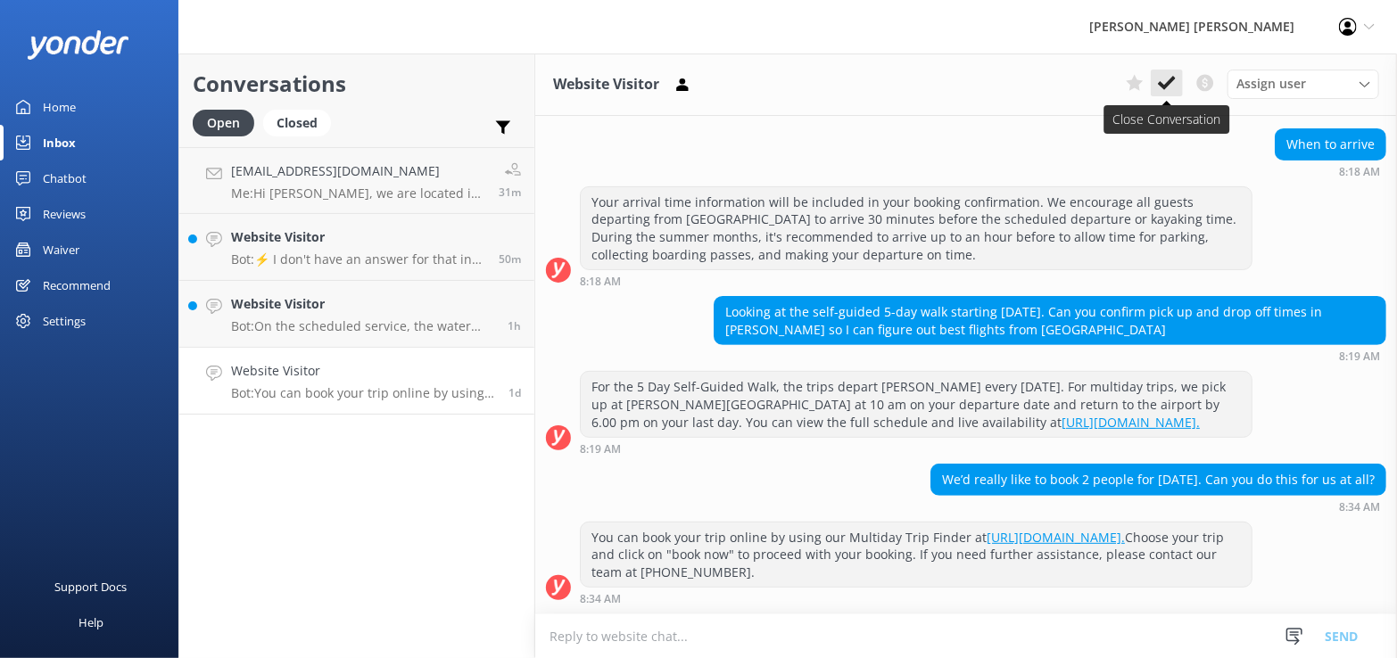
click at [1167, 82] on icon at bounding box center [1167, 83] width 18 height 18
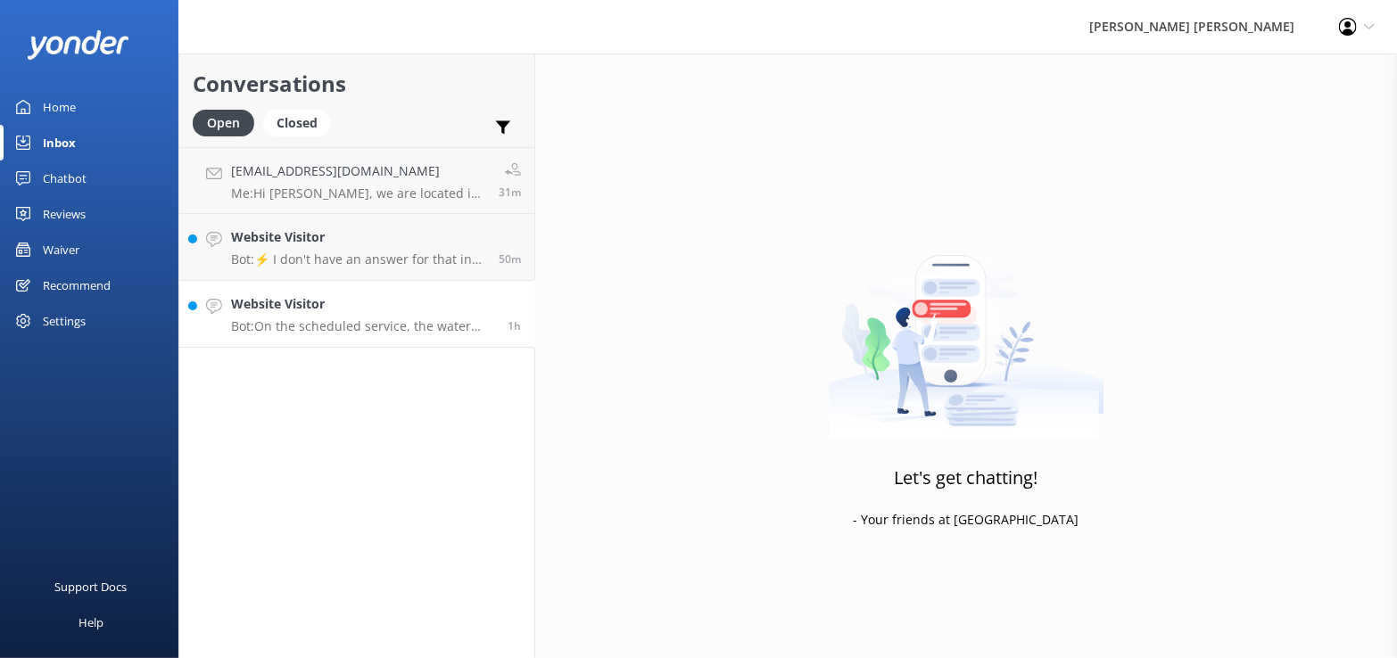
click at [325, 317] on div "Website Visitor Bot: On the scheduled service, the water taxi drops off at [GEO…" at bounding box center [362, 313] width 263 height 39
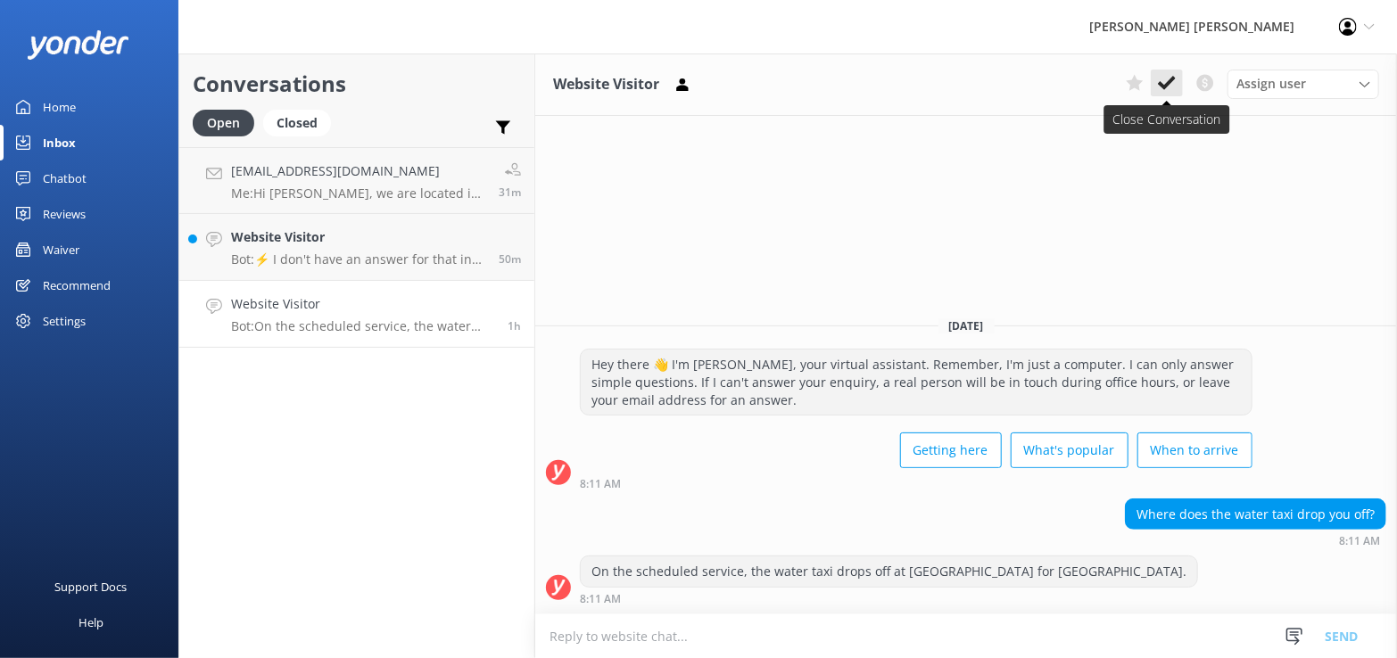
click at [1163, 87] on use at bounding box center [1167, 83] width 18 height 14
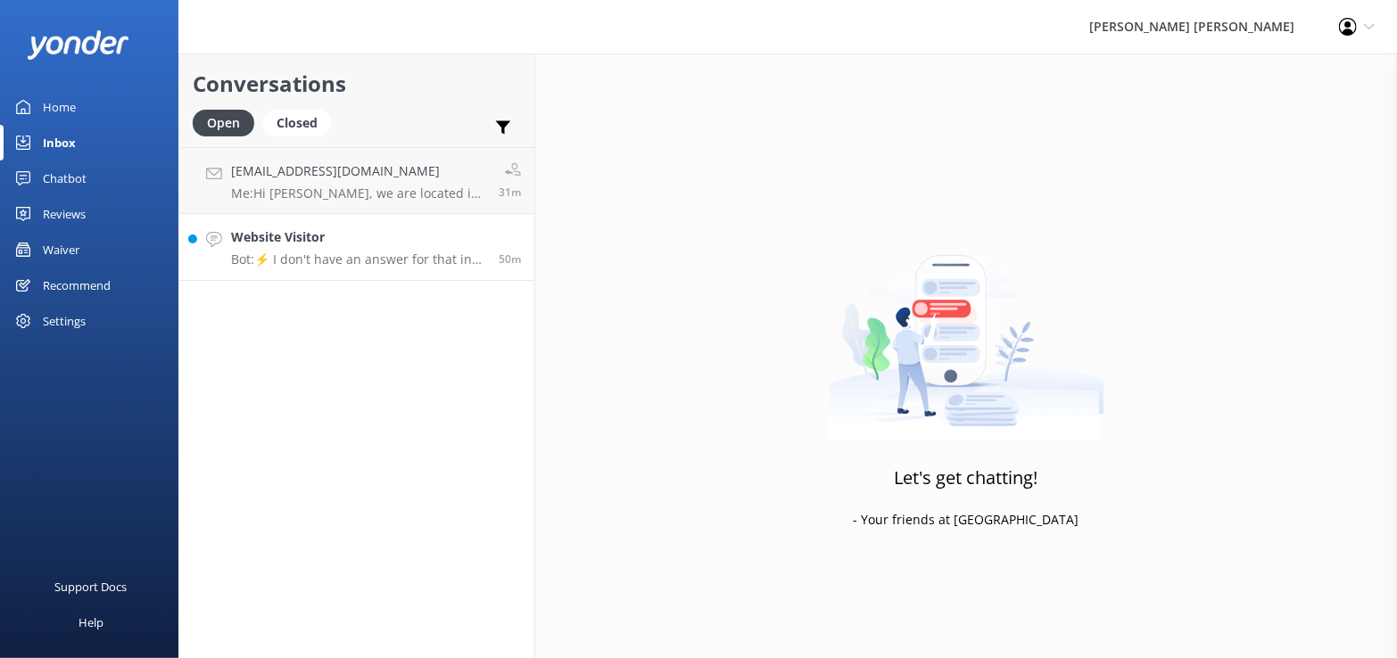
click at [286, 250] on div "Website Visitor Bot: ⚡ I don't have an answer for that in my knowledge base. Pl…" at bounding box center [358, 246] width 254 height 39
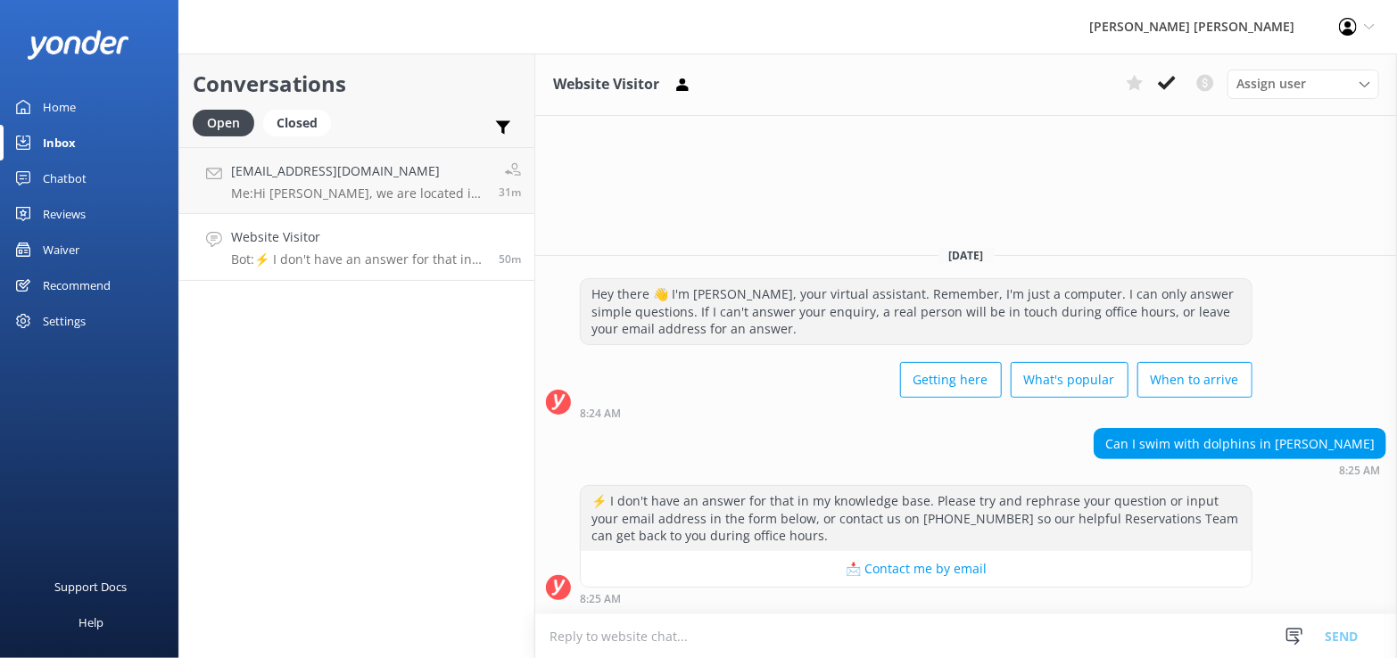
click at [550, 635] on textarea at bounding box center [965, 636] width 861 height 44
click at [572, 637] on textarea at bounding box center [965, 636] width 861 height 44
drag, startPoint x: 841, startPoint y: 632, endPoint x: 548, endPoint y: 629, distance: 292.5
click at [548, 629] on textarea "cALLED OFFICE AND SPOKE TO TEAM MEMBER" at bounding box center [965, 636] width 861 height 45
type textarea "s"
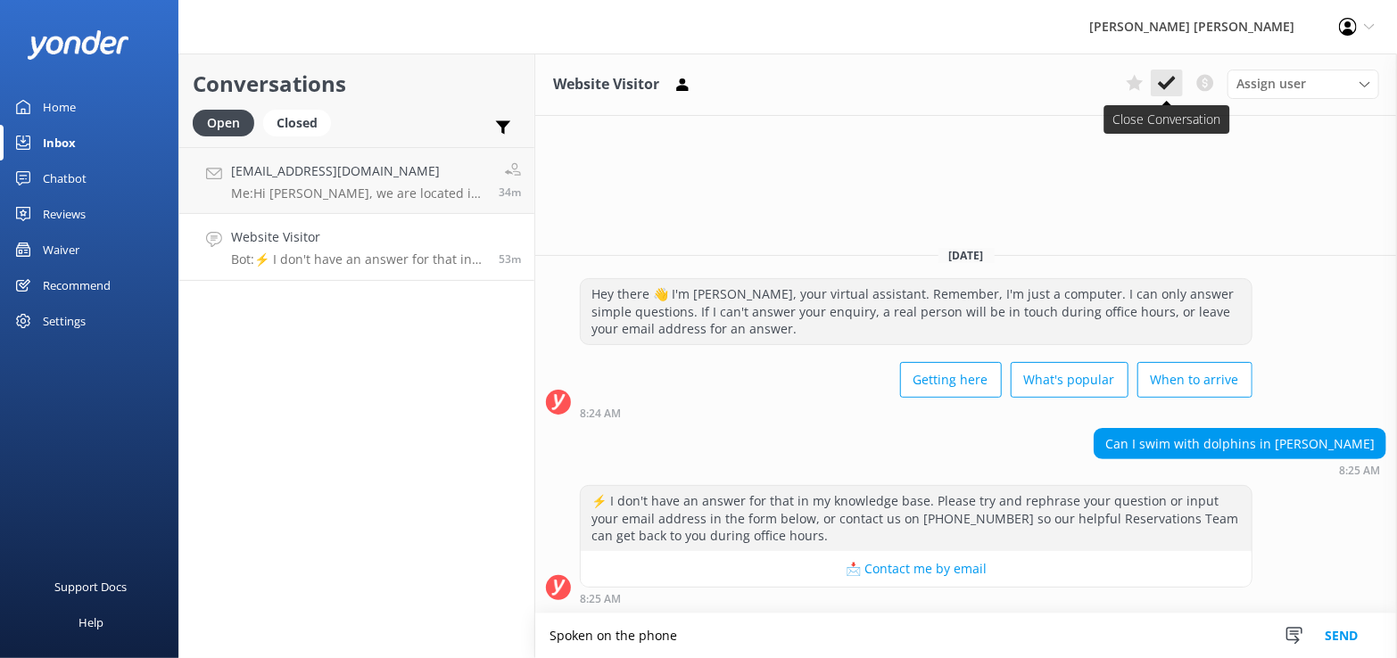
type textarea "Spoken on the phone"
click at [1174, 81] on icon at bounding box center [1167, 83] width 18 height 18
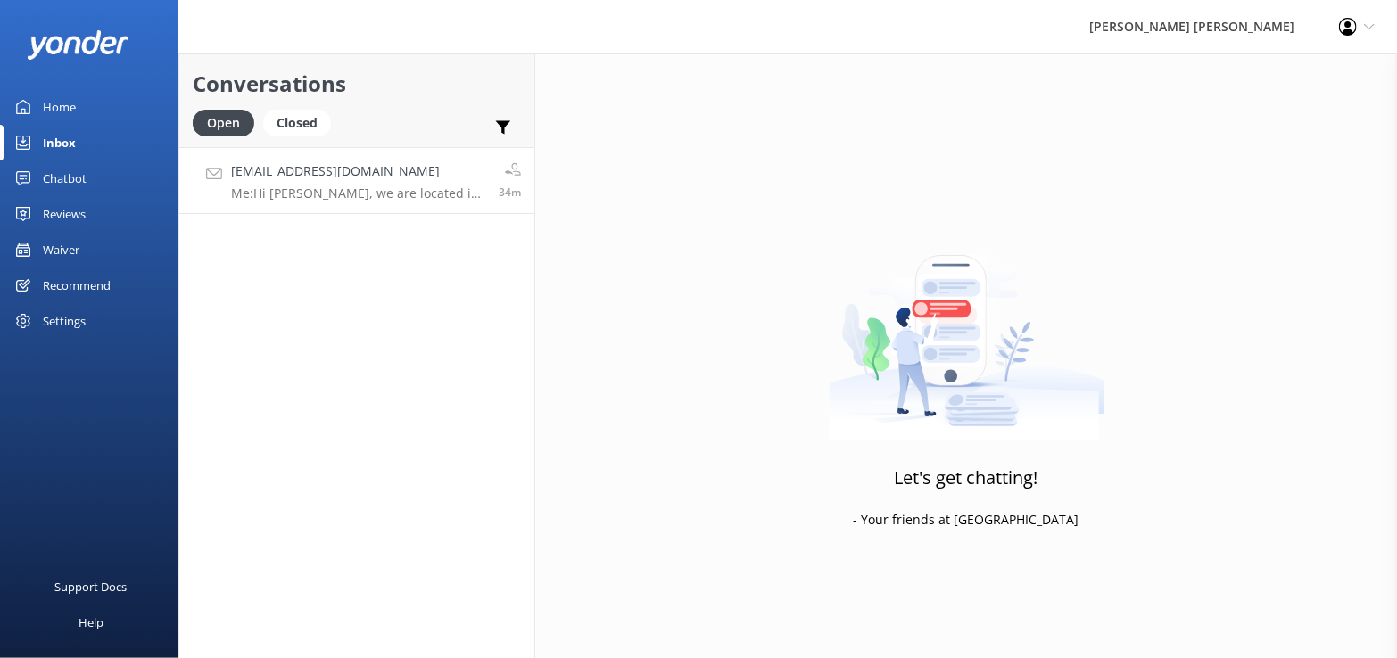
click at [349, 183] on div "[EMAIL_ADDRESS][DOMAIN_NAME] Me: Hi [PERSON_NAME], we are located in [GEOGRAPHI…" at bounding box center [358, 180] width 254 height 38
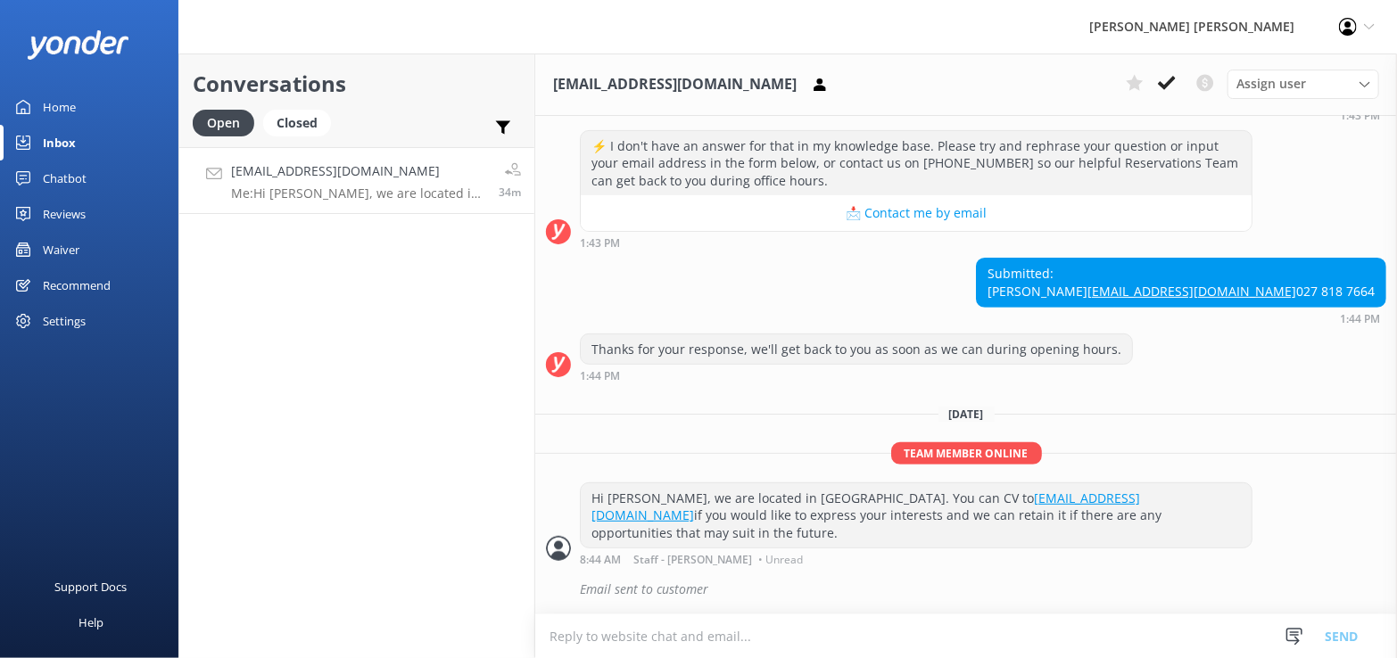
scroll to position [288, 0]
click at [79, 251] on div "Waiver" at bounding box center [61, 250] width 37 height 36
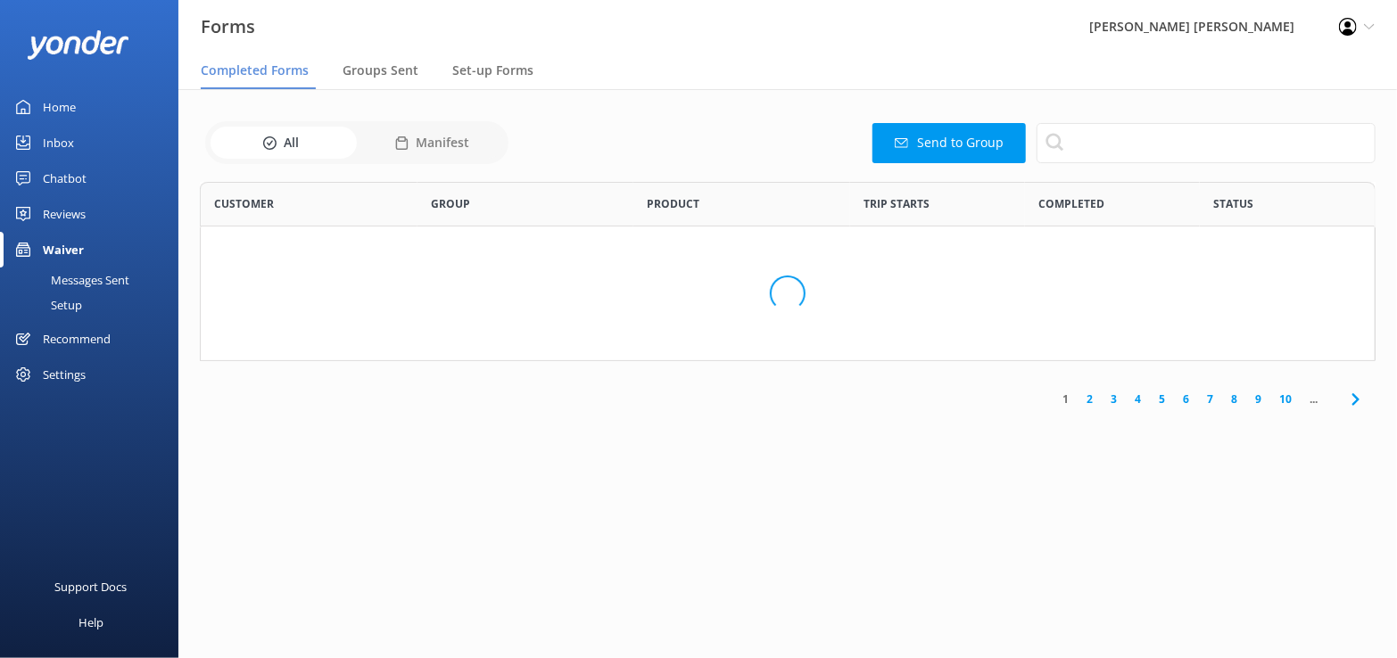
scroll to position [478, 1150]
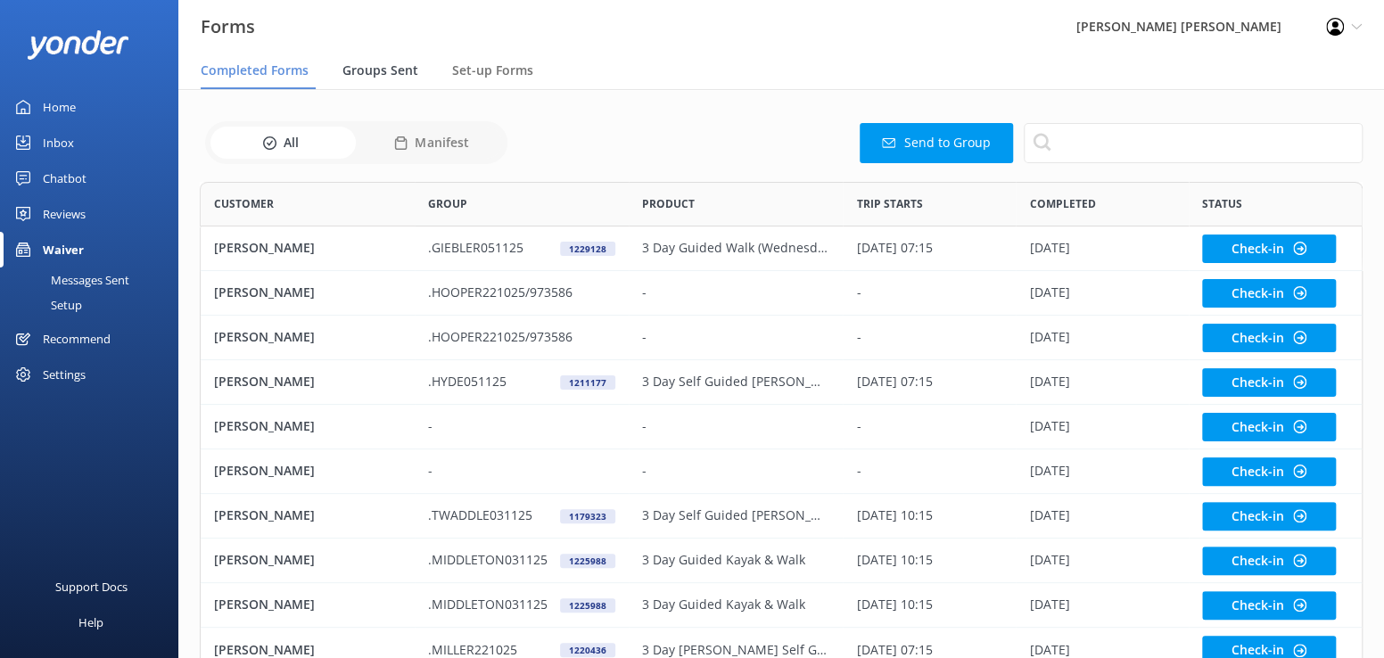
click at [378, 70] on span "Groups Sent" at bounding box center [380, 71] width 76 height 18
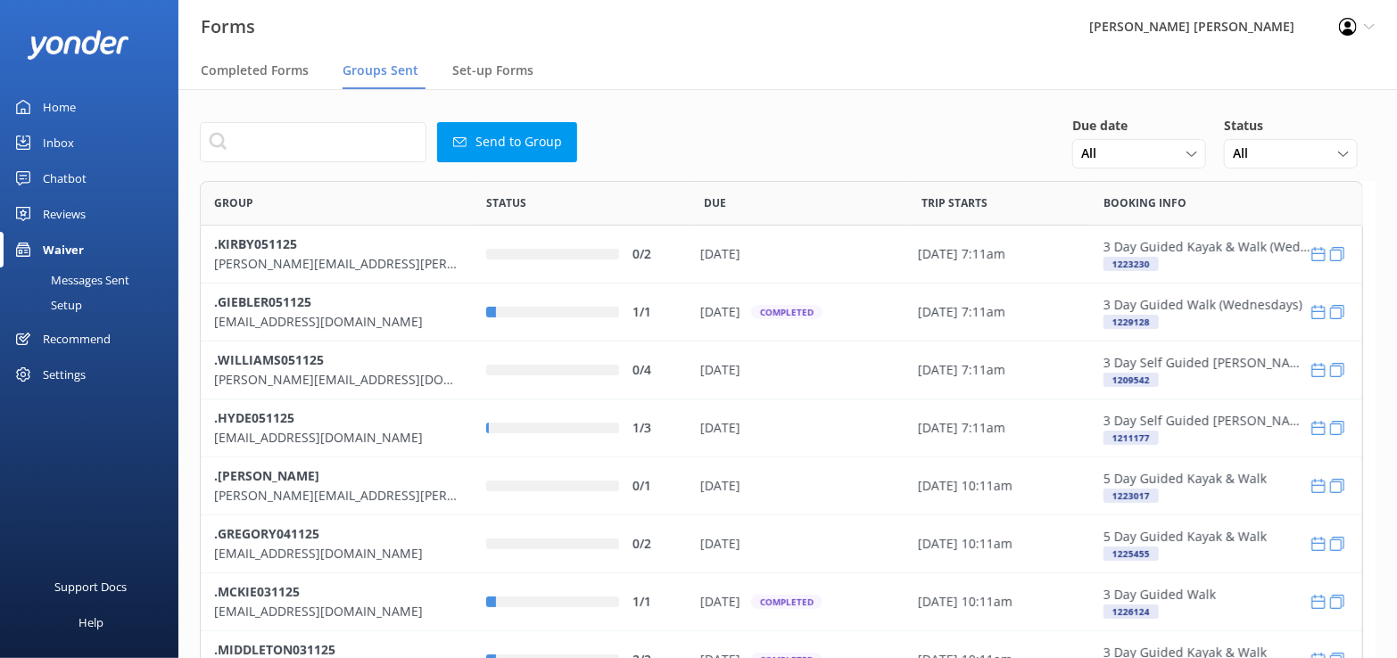
scroll to position [612, 1150]
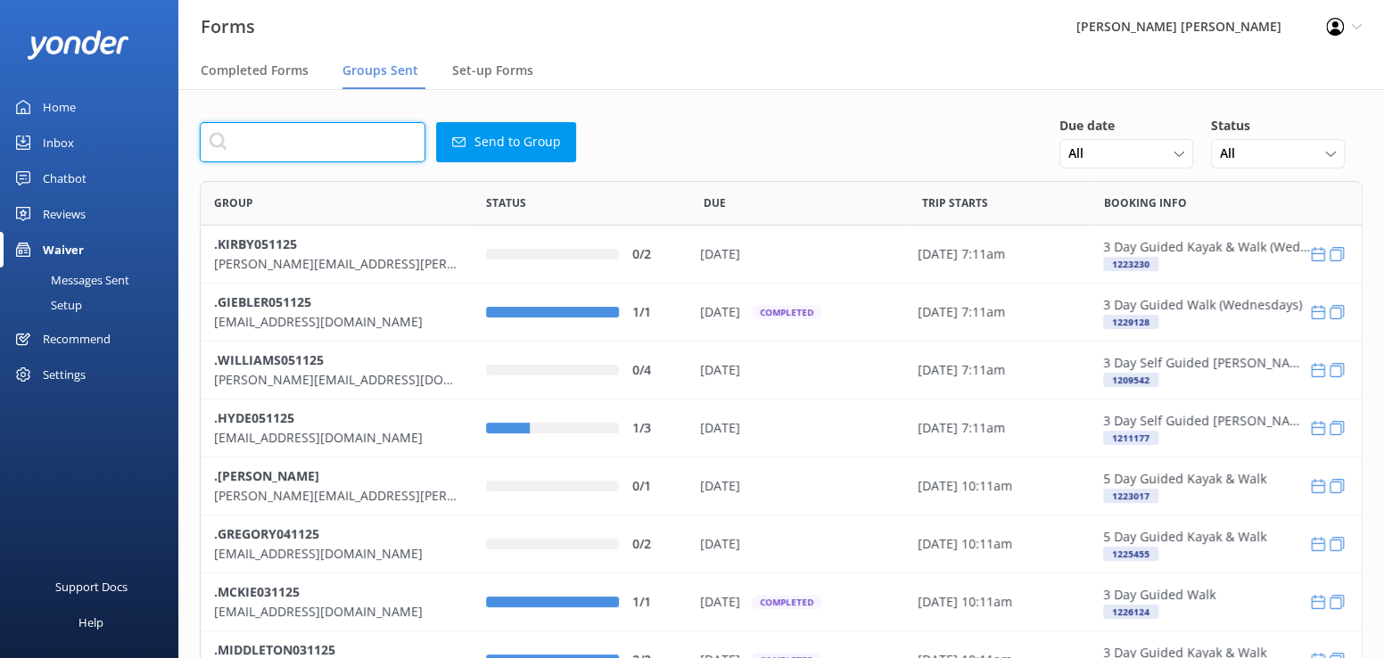
click at [258, 147] on input "text" at bounding box center [313, 142] width 226 height 40
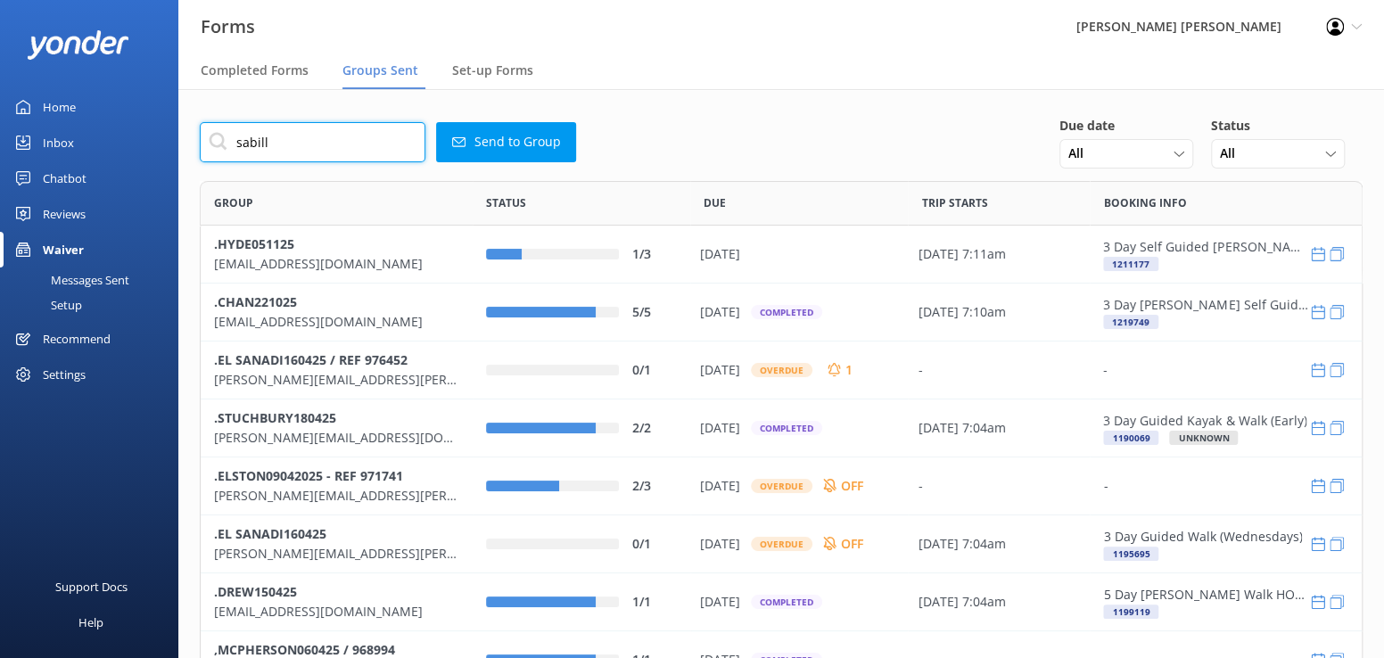
scroll to position [13, 13]
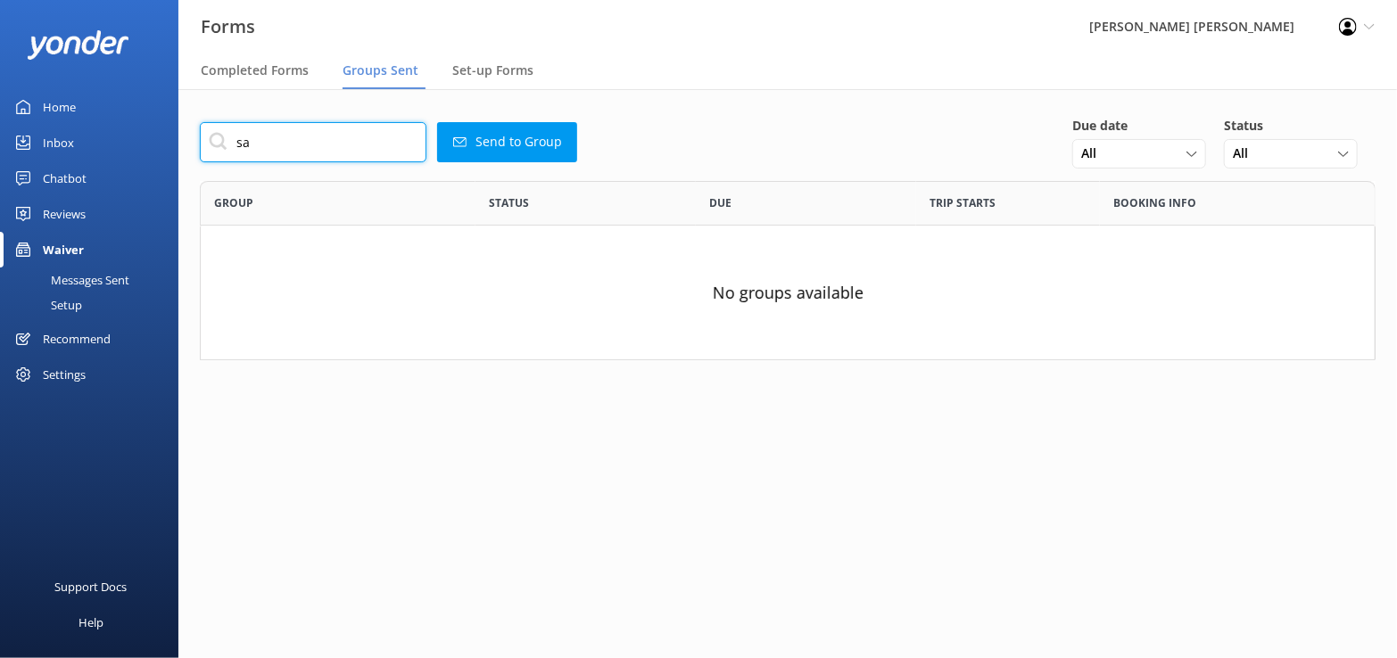
type input "s"
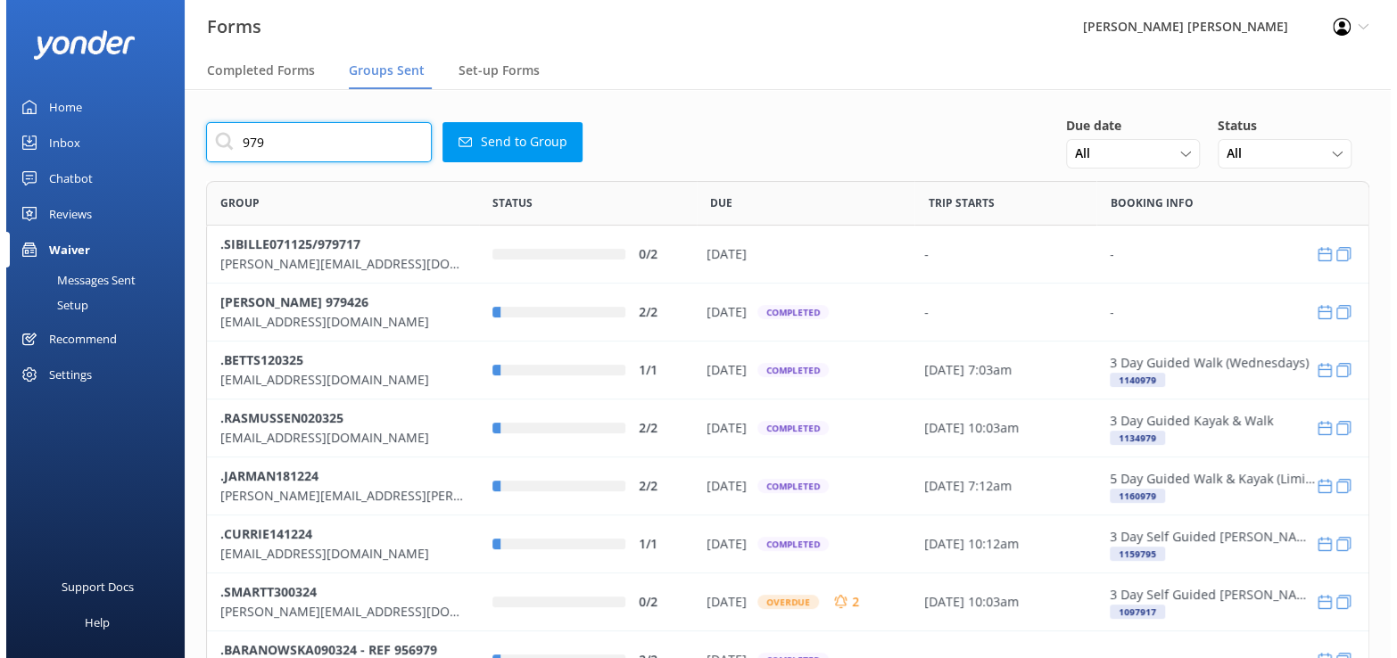
scroll to position [612, 1150]
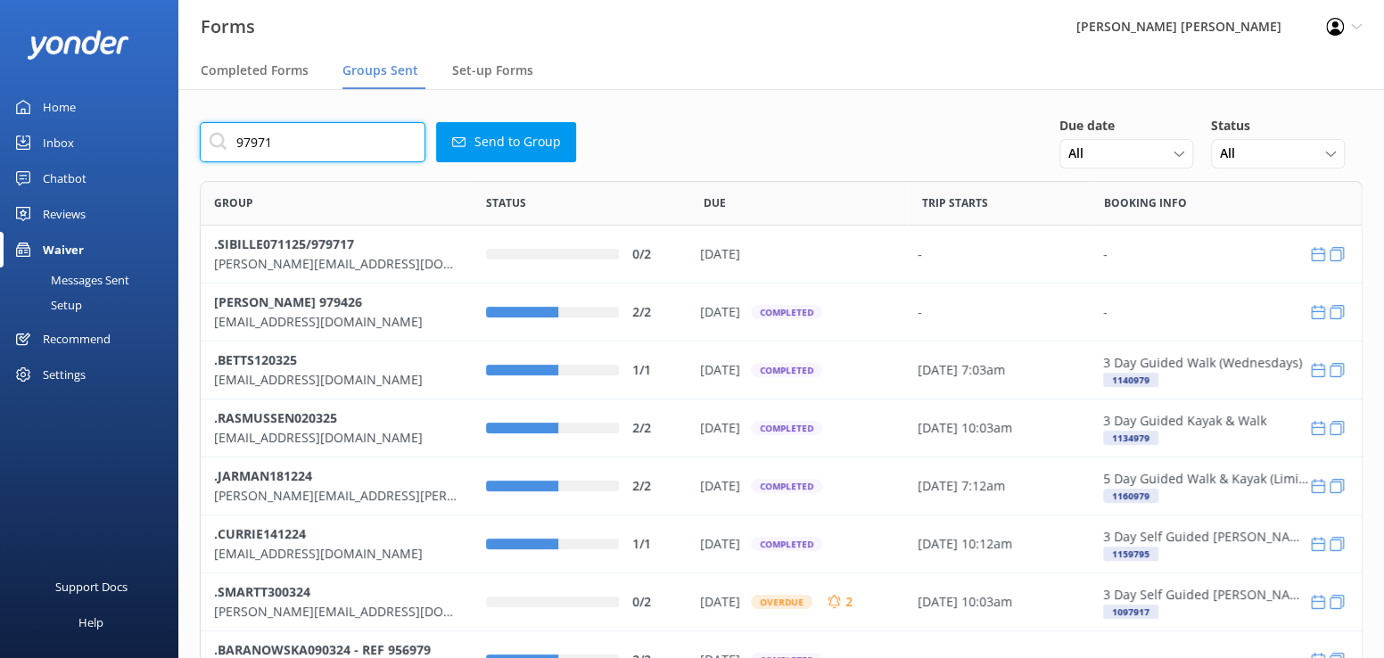
type input "979717"
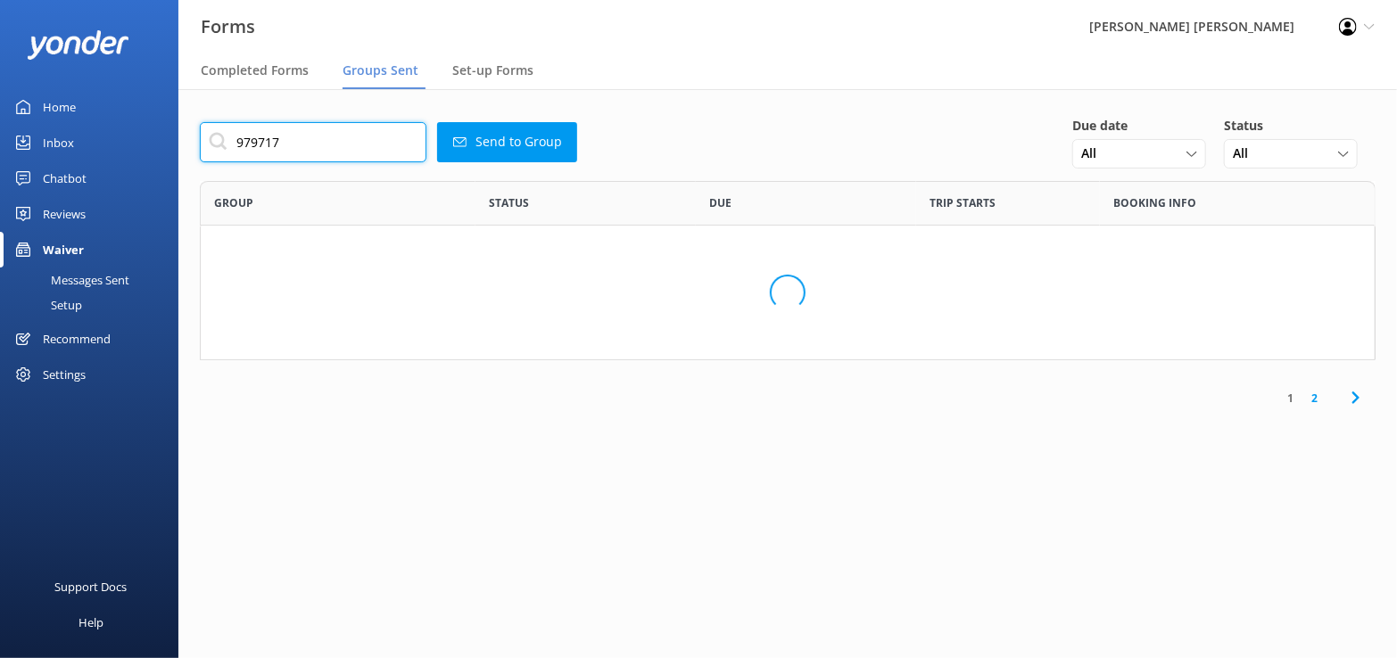
scroll to position [14, 13]
